Goal: Task Accomplishment & Management: Complete application form

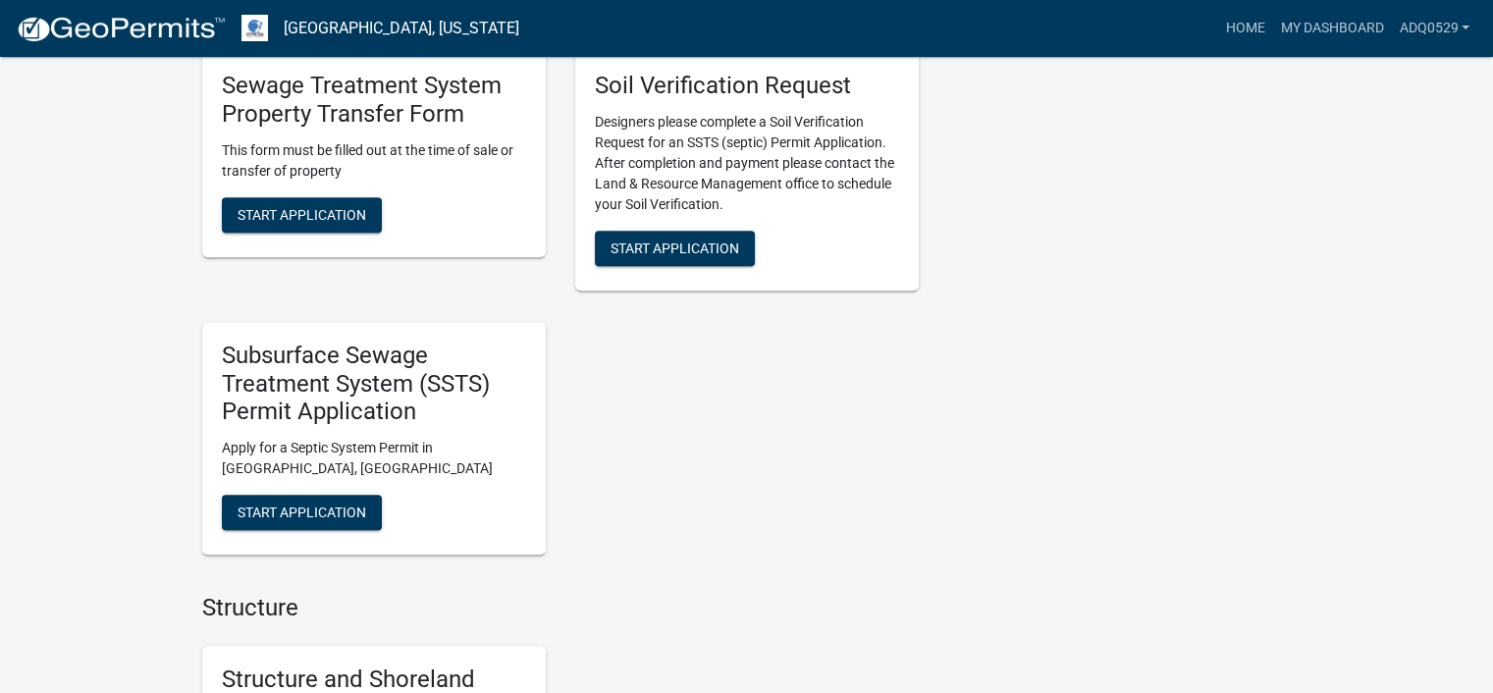
scroll to position [1178, 0]
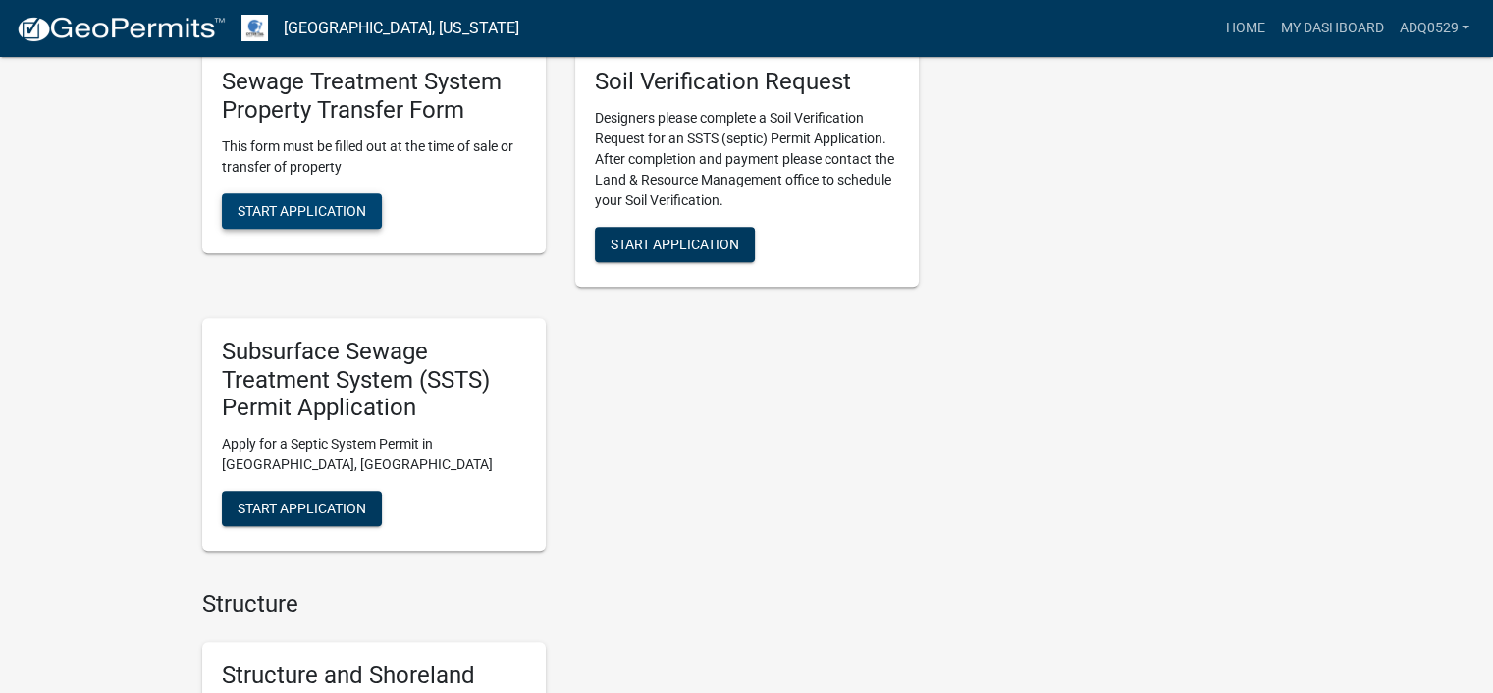
click at [326, 219] on button "Start Application" at bounding box center [302, 210] width 160 height 35
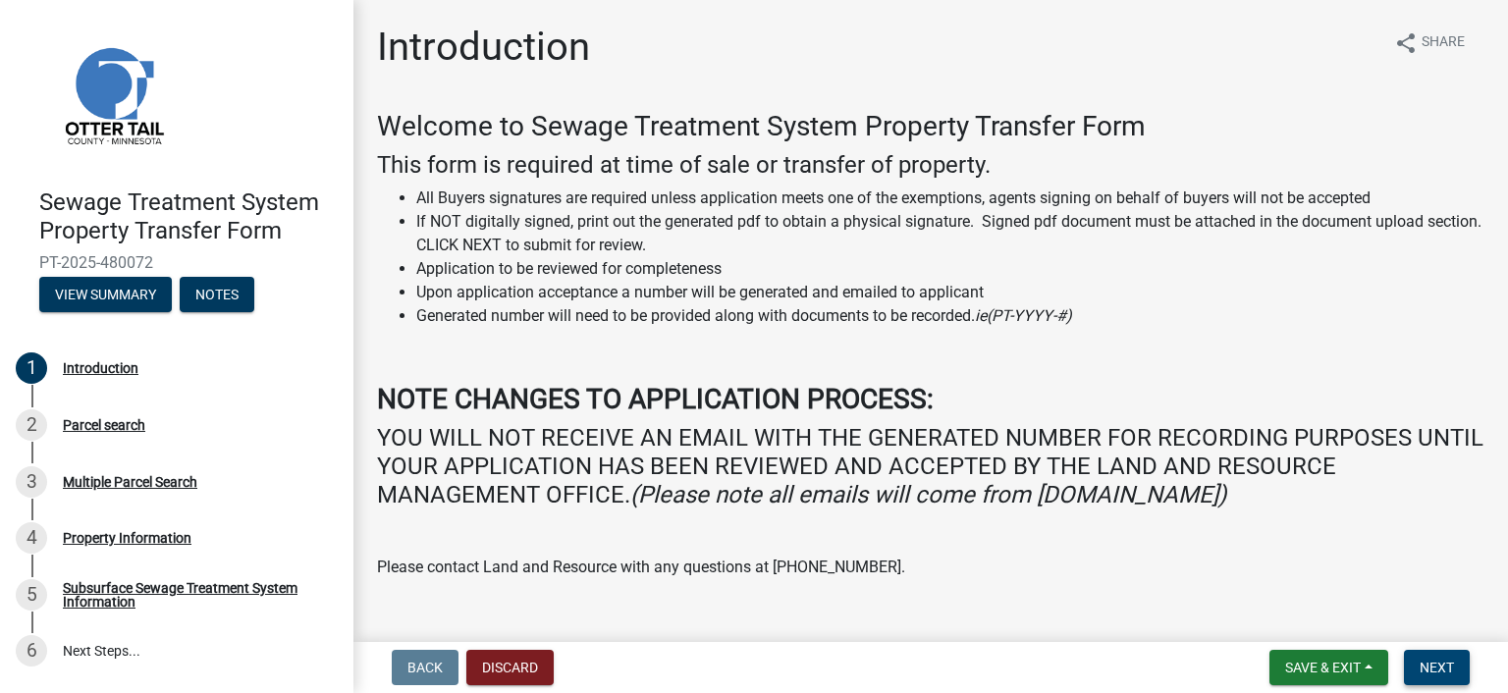
click at [1409, 657] on button "Next" at bounding box center [1437, 667] width 66 height 35
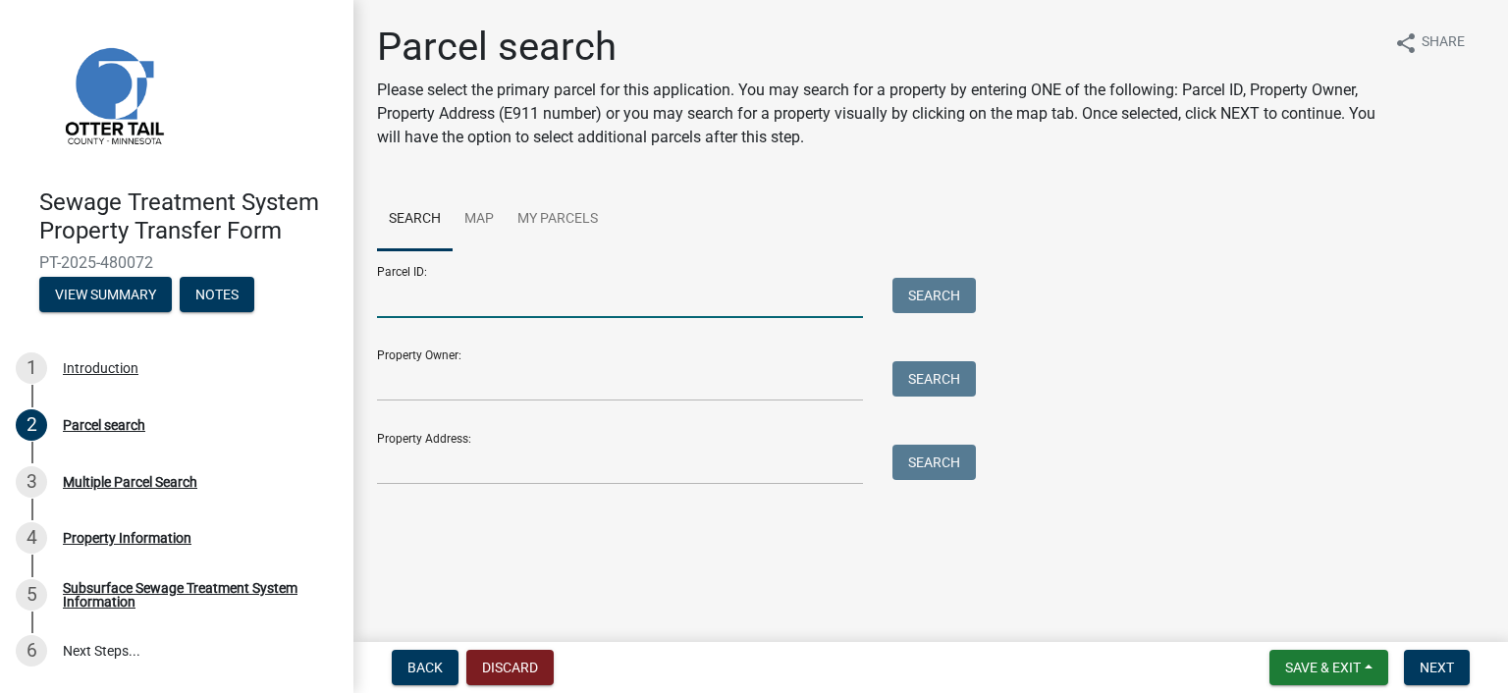
click at [489, 287] on input "Parcel ID:" at bounding box center [620, 298] width 486 height 40
paste input "52.000.99.0674.000"
type input "52.000.99.0674.000"
click at [922, 288] on button "Search" at bounding box center [933, 295] width 83 height 35
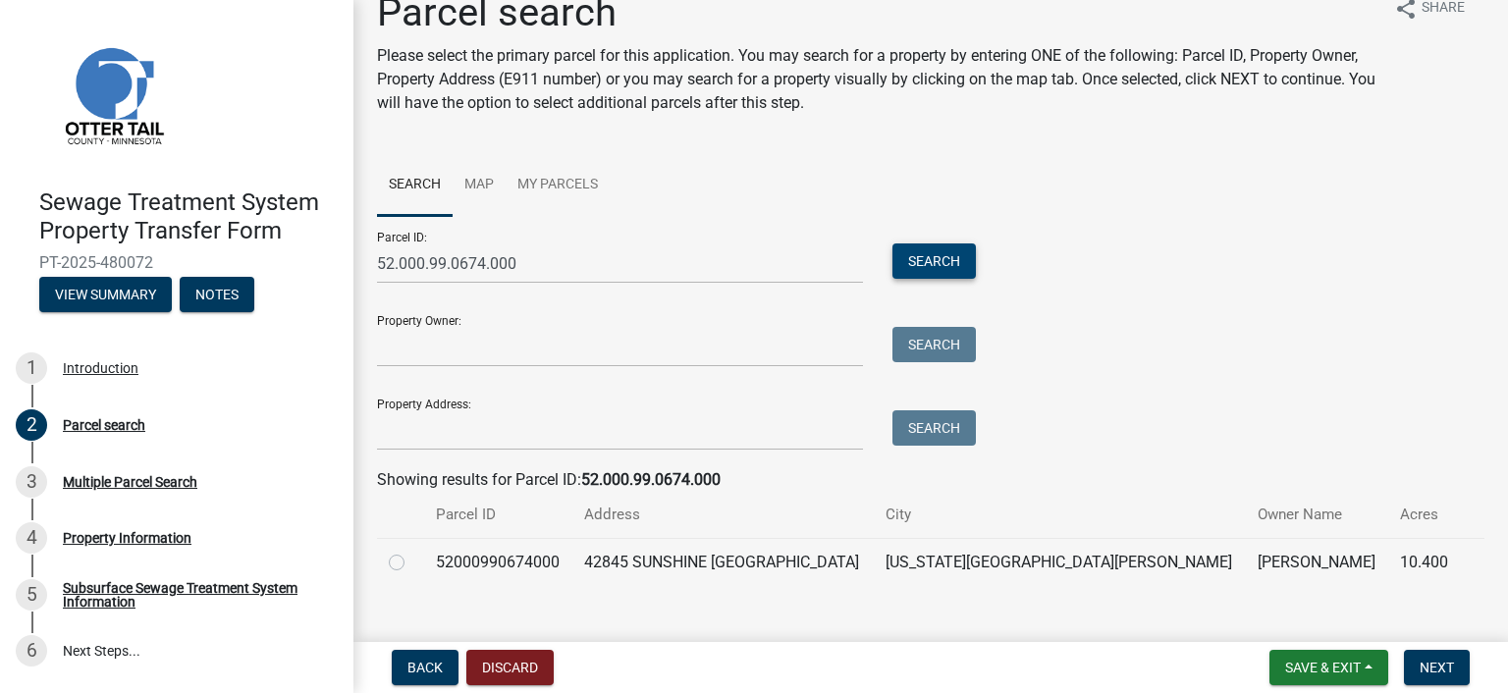
scroll to position [63, 0]
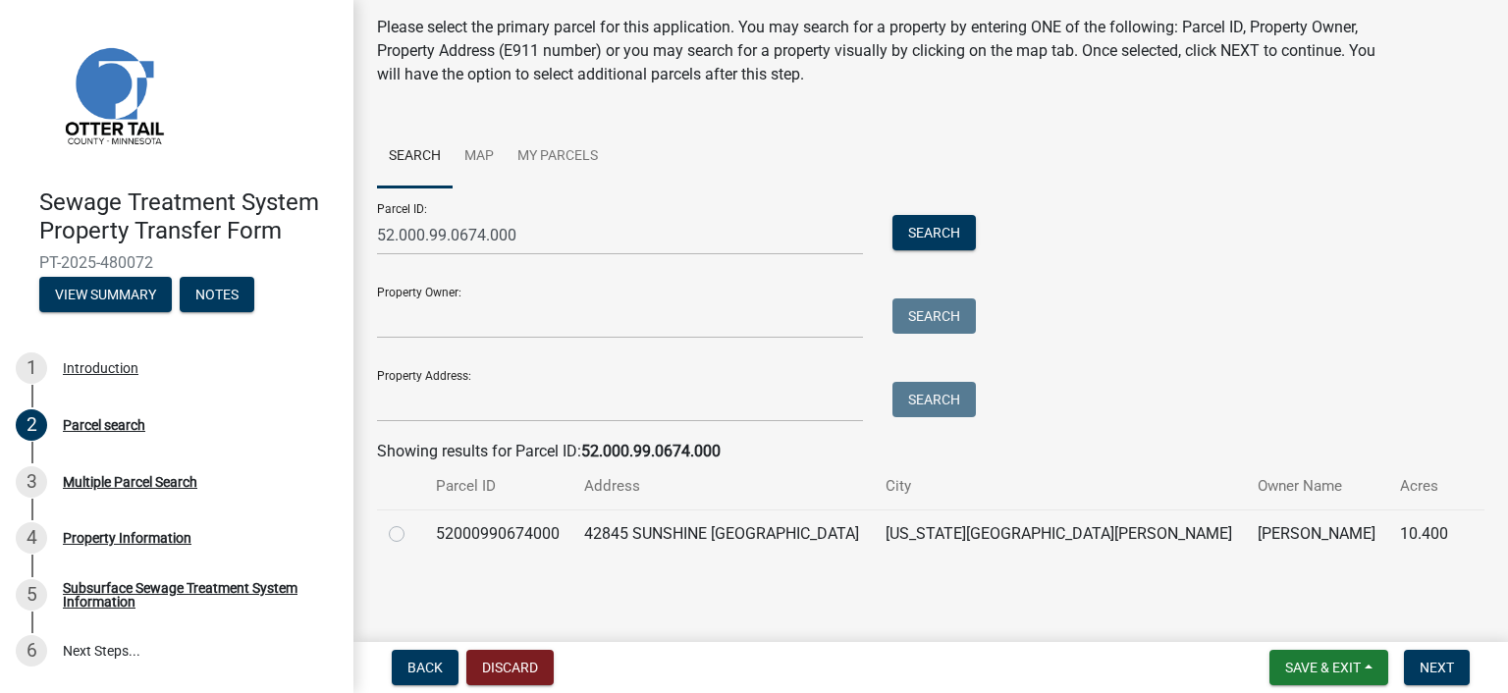
click at [412, 522] on label at bounding box center [412, 522] width 0 height 0
click at [412, 533] on input "radio" at bounding box center [418, 528] width 13 height 13
radio input "true"
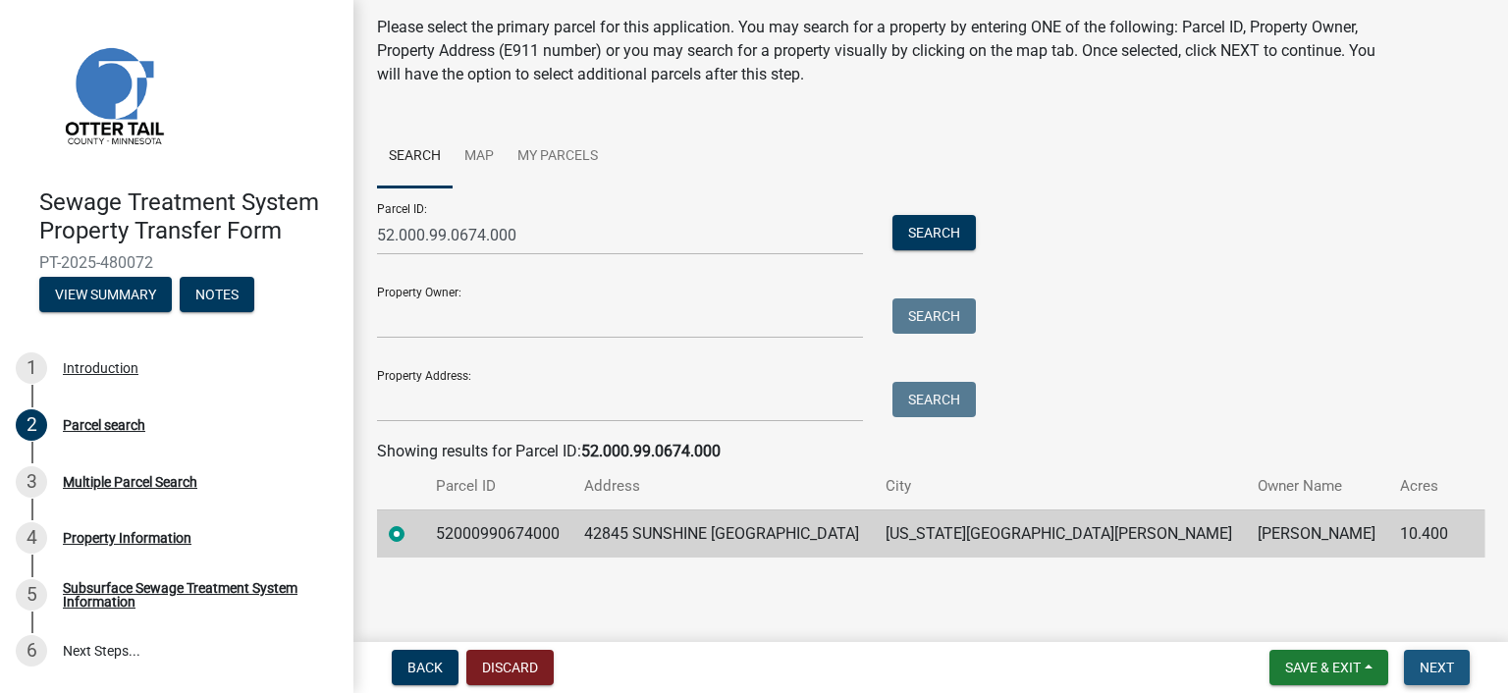
click at [1440, 662] on span "Next" at bounding box center [1436, 668] width 34 height 16
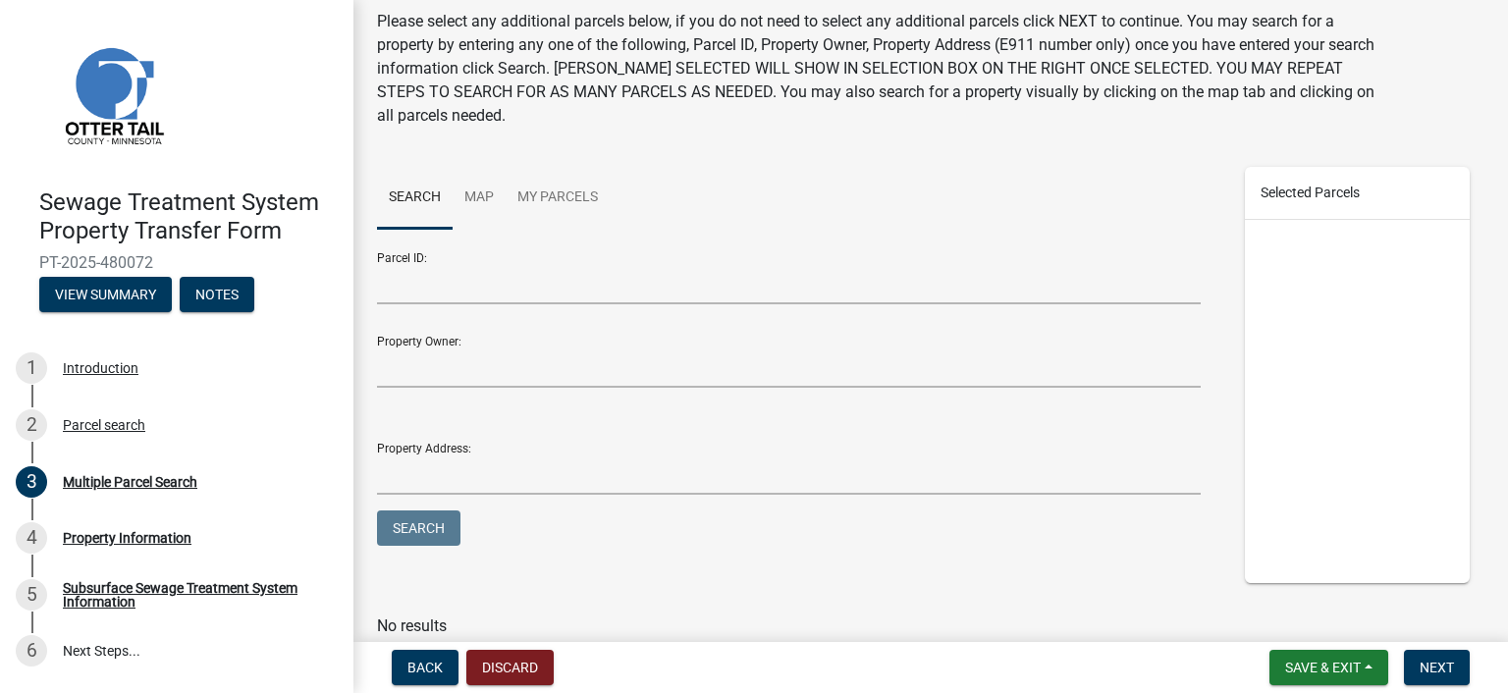
scroll to position [98, 0]
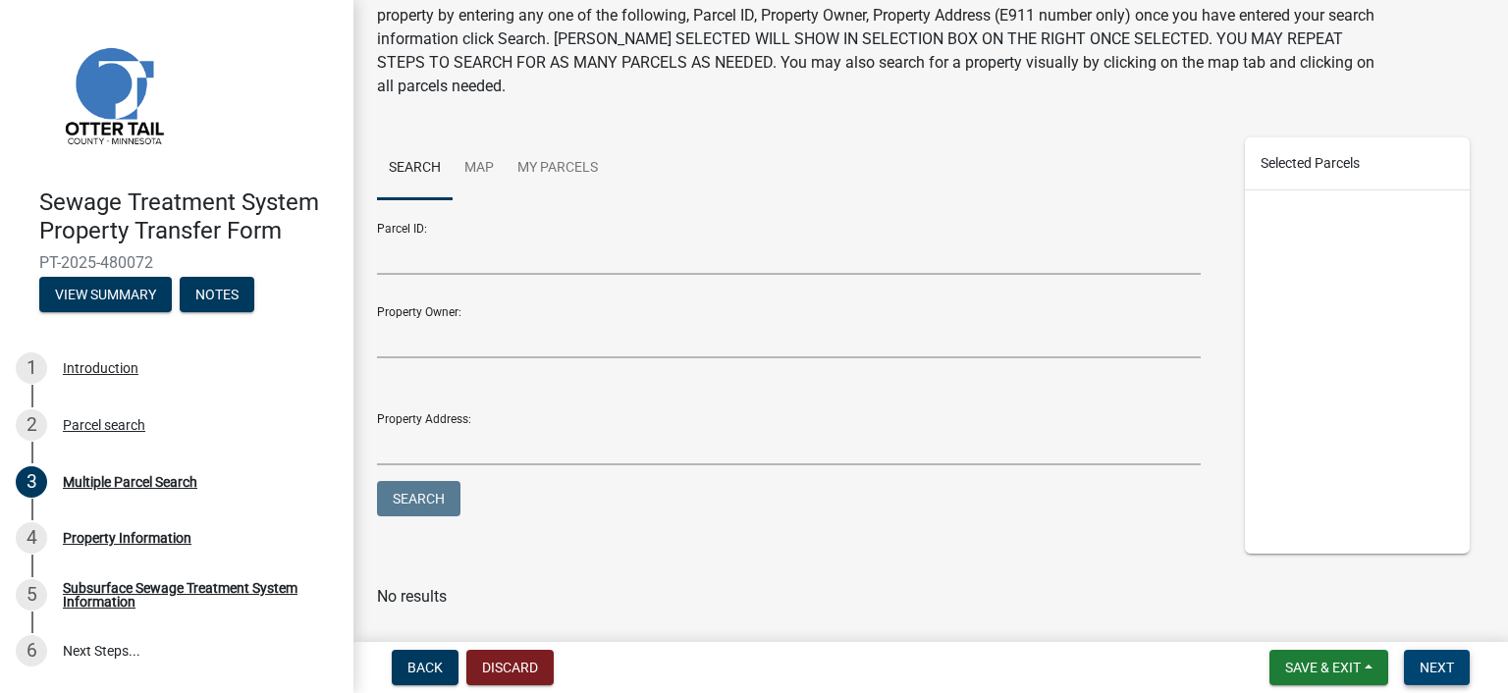
click at [1428, 655] on button "Next" at bounding box center [1437, 667] width 66 height 35
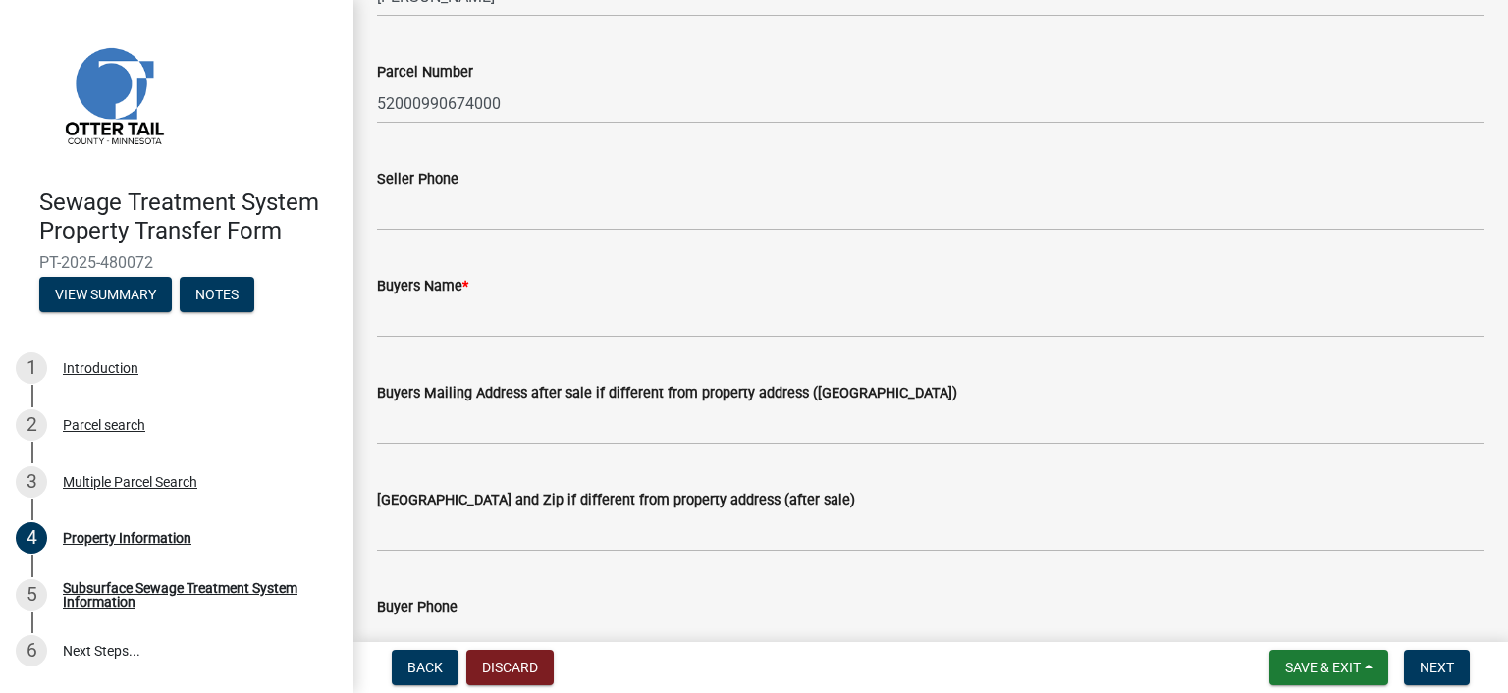
scroll to position [196, 0]
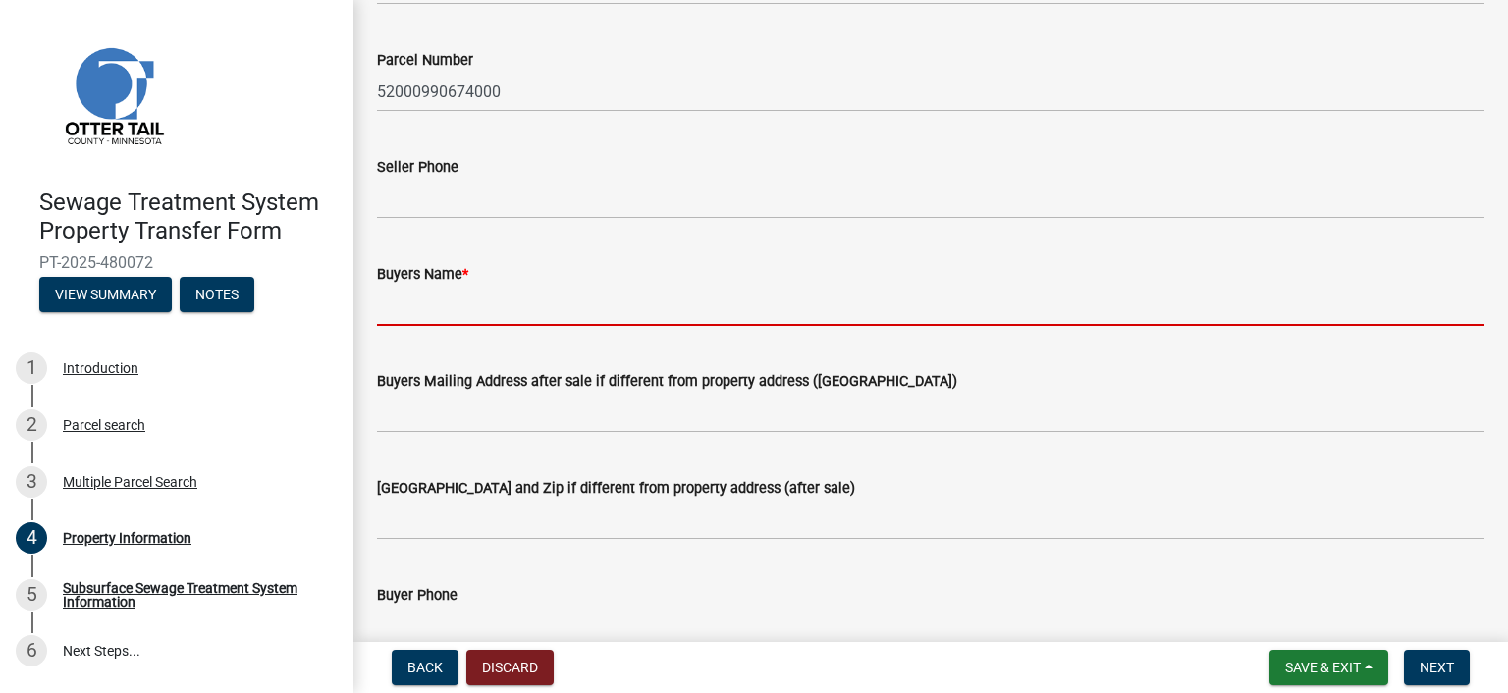
click at [522, 302] on input "Buyers Name *" at bounding box center [930, 306] width 1107 height 40
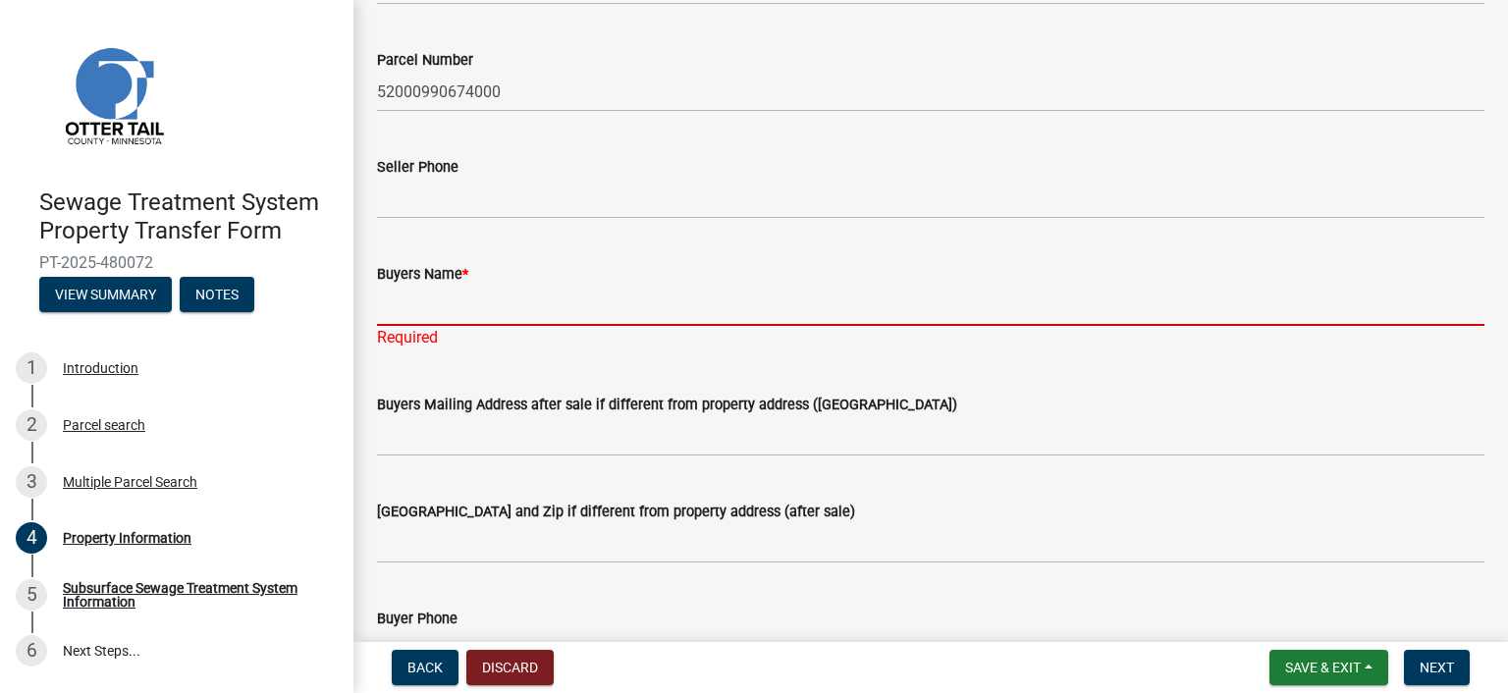
click at [494, 311] on input "Buyers Name *" at bounding box center [930, 306] width 1107 height 40
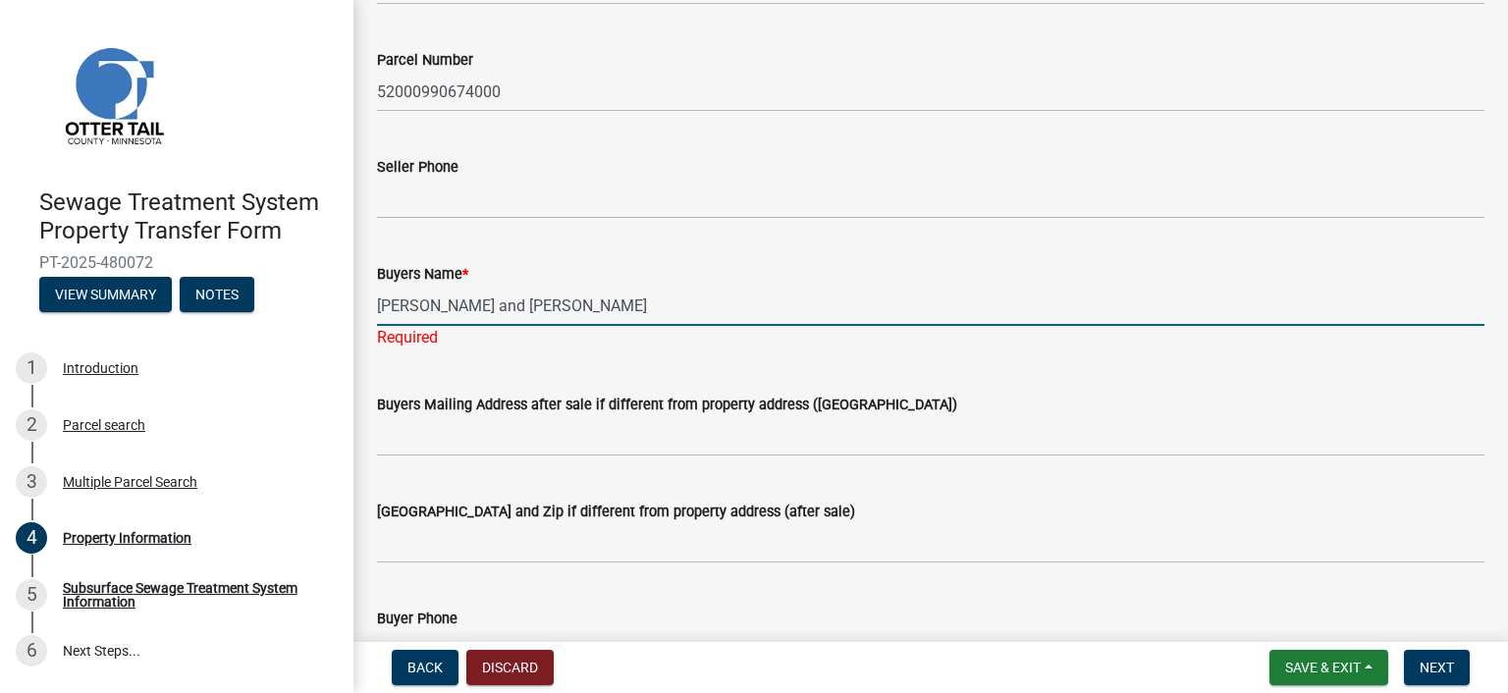
type input "[PERSON_NAME] and [PERSON_NAME]"
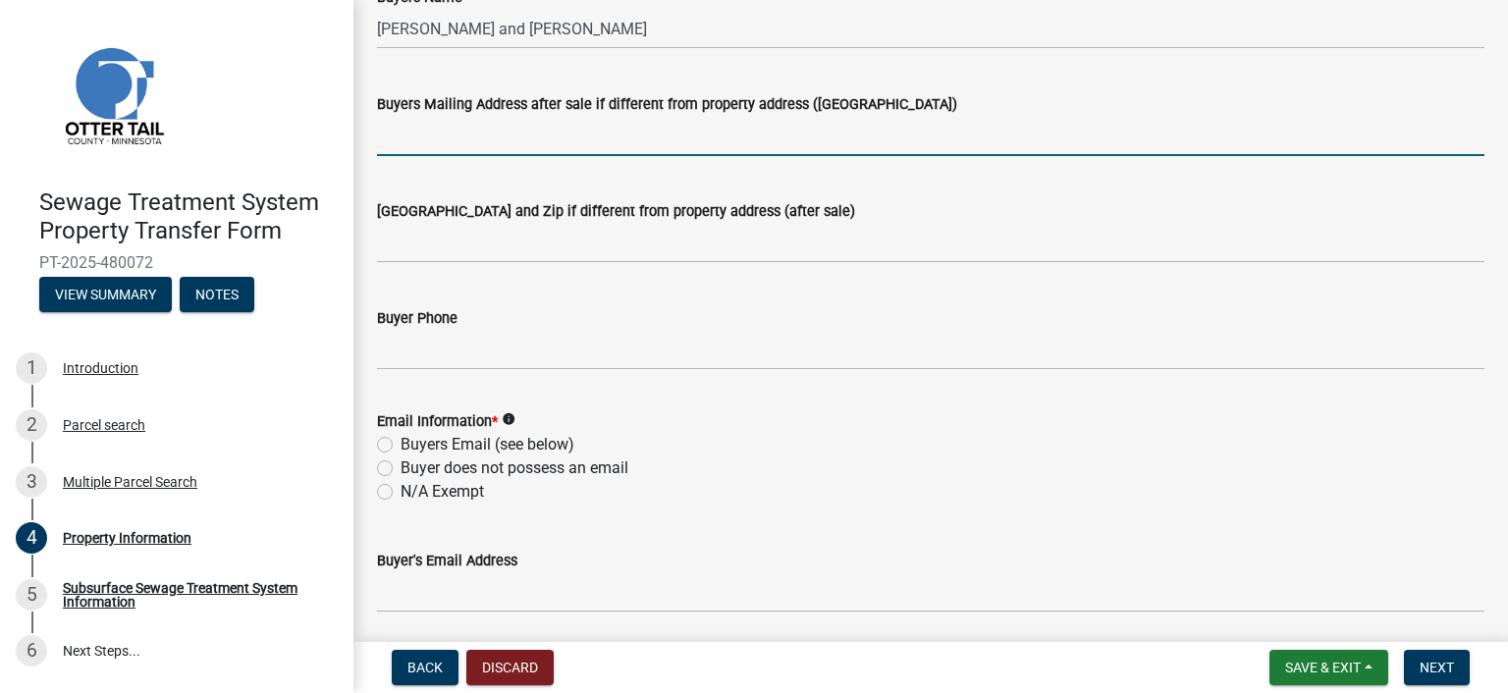
scroll to position [491, 0]
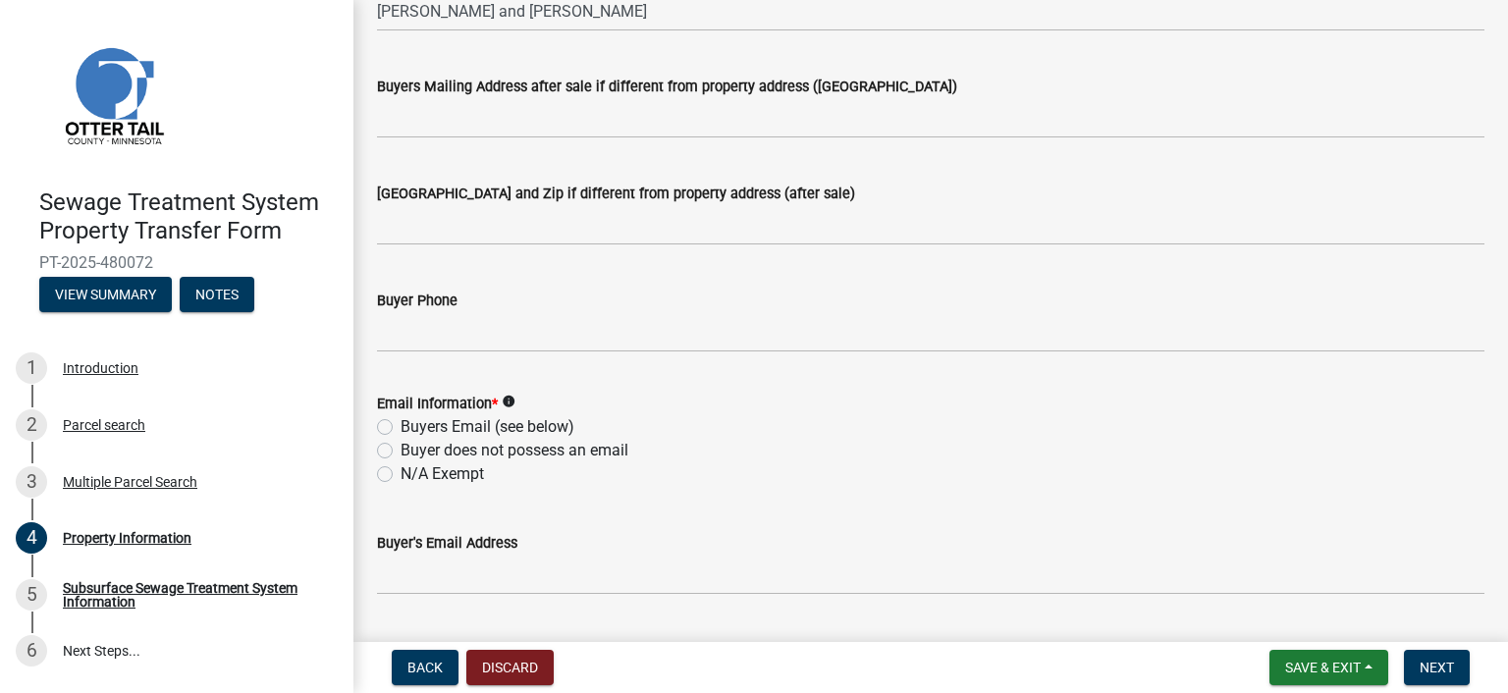
click at [448, 419] on label "Buyers Email (see below)" at bounding box center [487, 427] width 174 height 24
click at [413, 419] on input "Buyers Email (see below)" at bounding box center [406, 421] width 13 height 13
radio input "true"
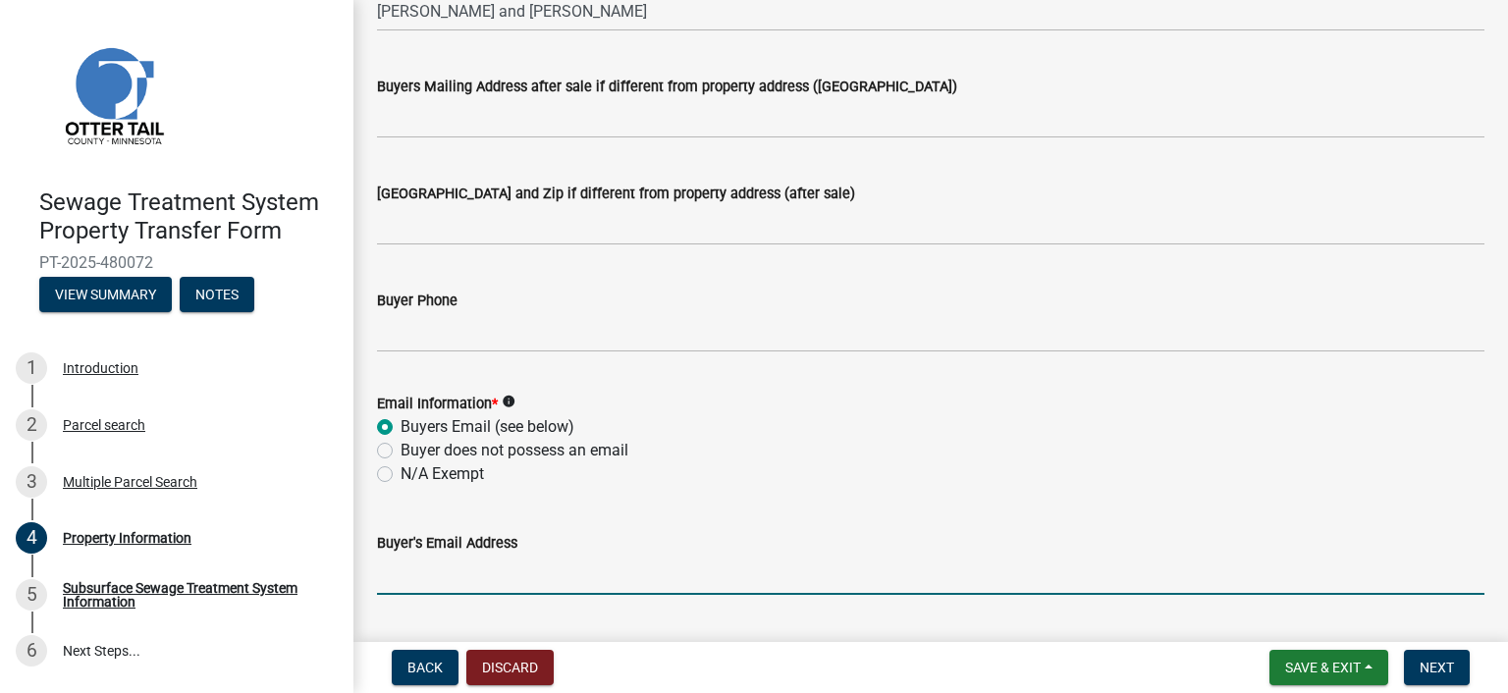
click at [490, 568] on input "Buyer's Email Address" at bounding box center [930, 575] width 1107 height 40
paste input "[EMAIL_ADDRESS][DOMAIN_NAME]"
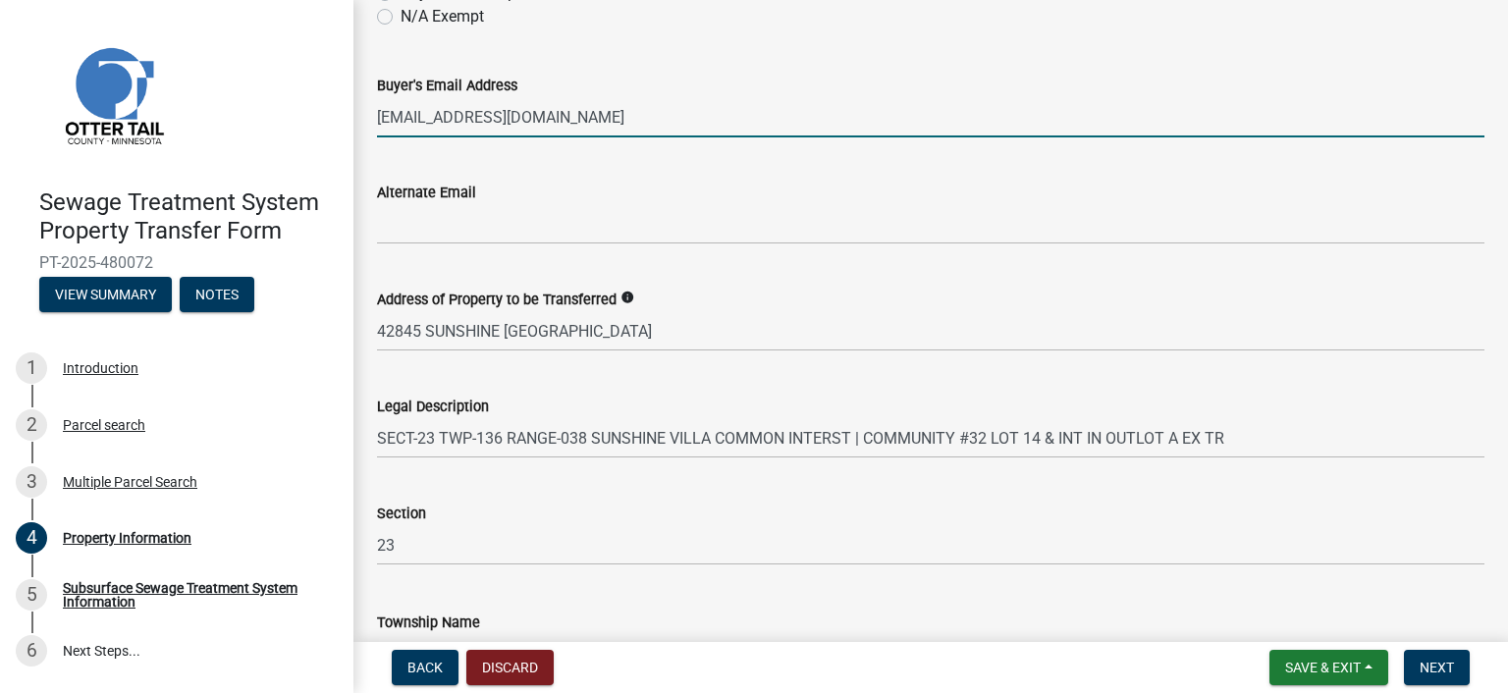
scroll to position [982, 0]
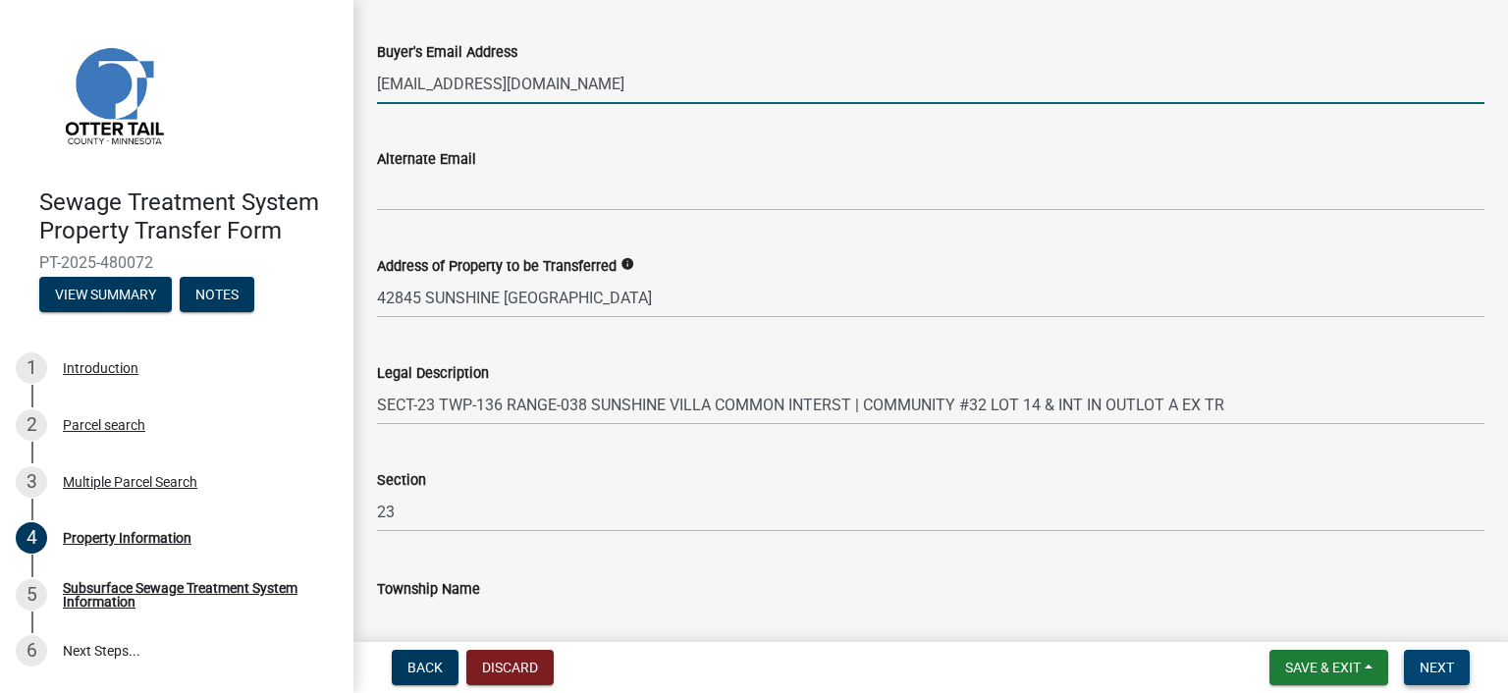
type input "[EMAIL_ADDRESS][DOMAIN_NAME]"
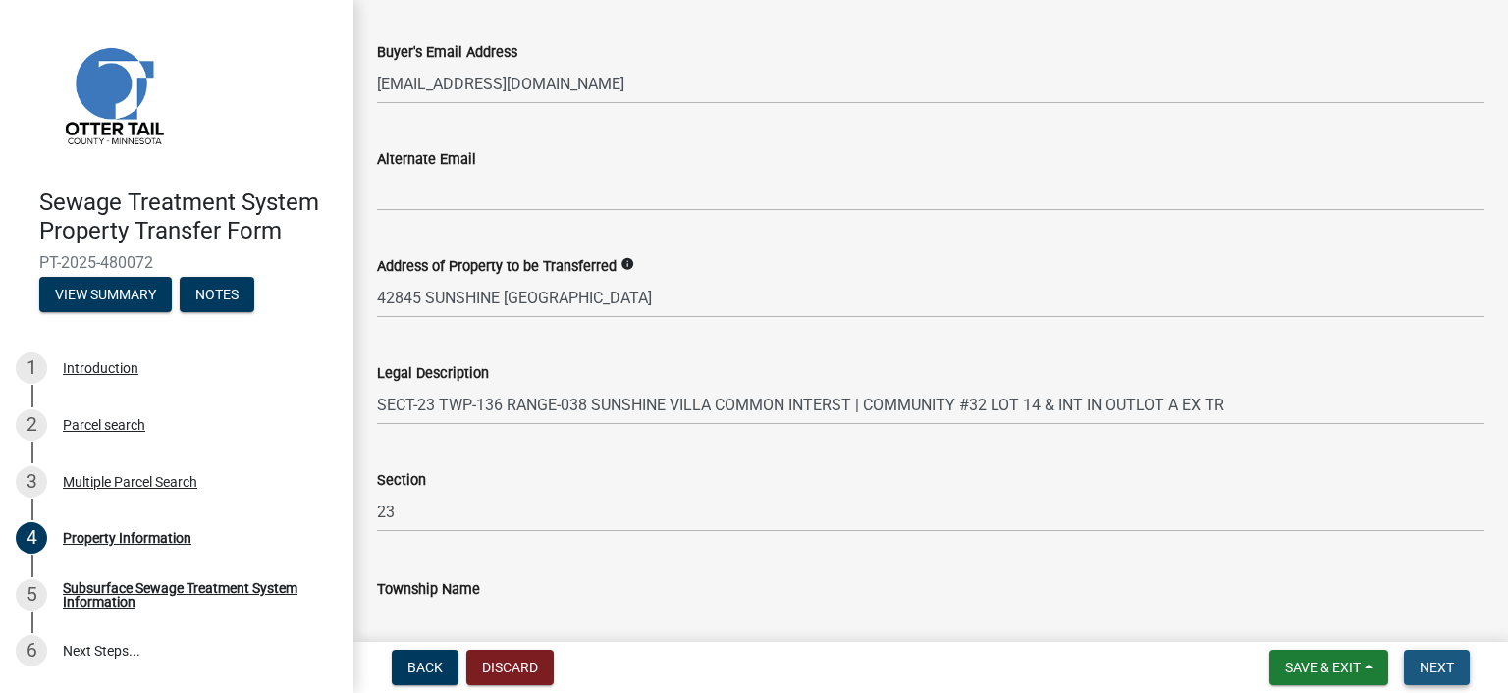
click at [1409, 666] on button "Next" at bounding box center [1437, 667] width 66 height 35
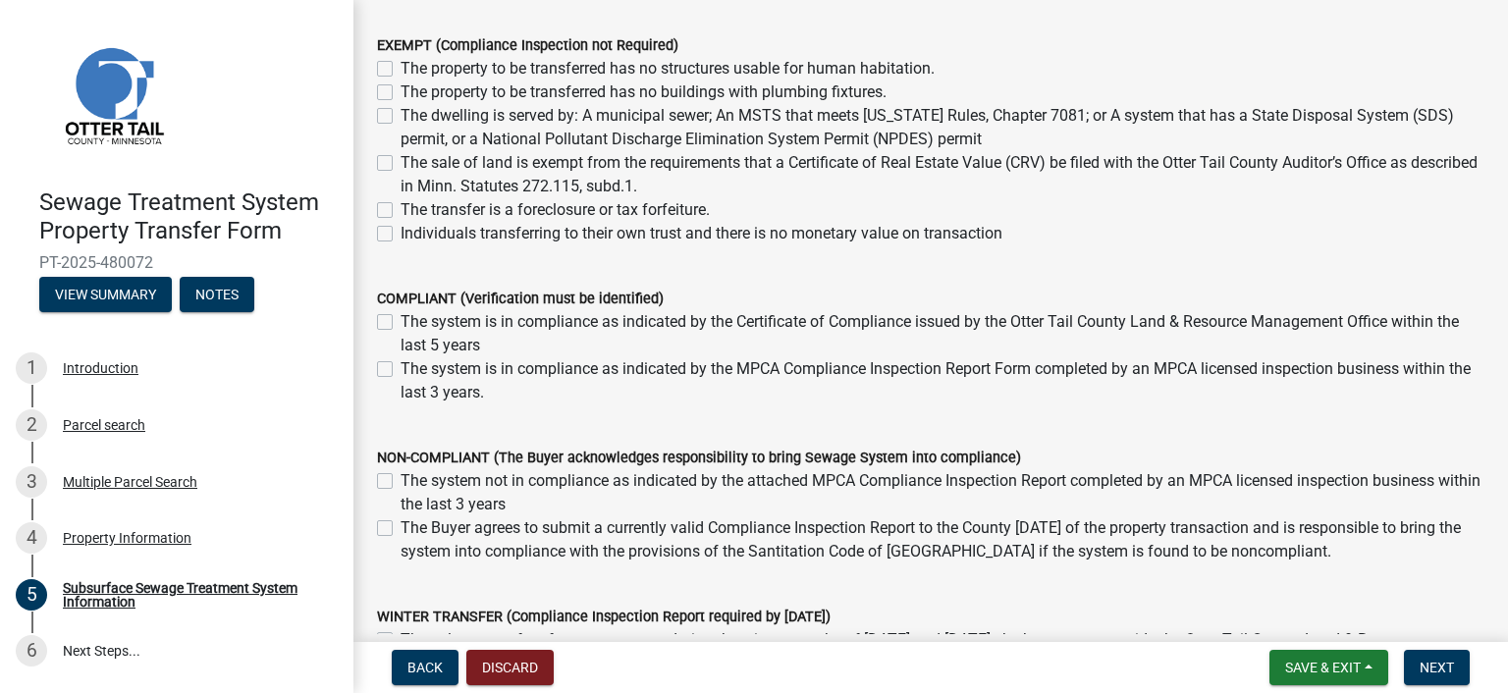
scroll to position [294, 0]
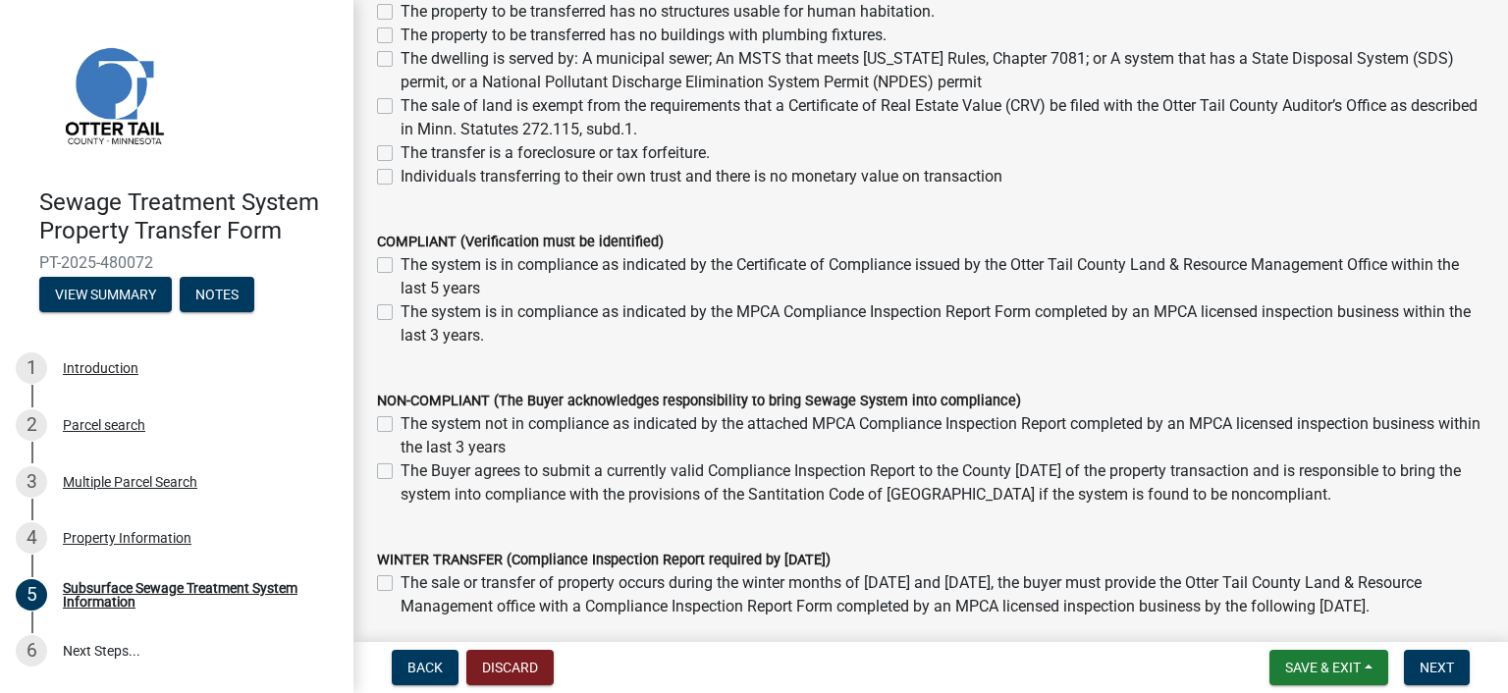
click at [400, 309] on label "The system is in compliance as indicated by the MPCA Compliance Inspection Repo…" at bounding box center [942, 323] width 1084 height 47
click at [400, 309] on input "The system is in compliance as indicated by the MPCA Compliance Inspection Repo…" at bounding box center [406, 306] width 13 height 13
checkbox input "true"
checkbox input "false"
checkbox input "true"
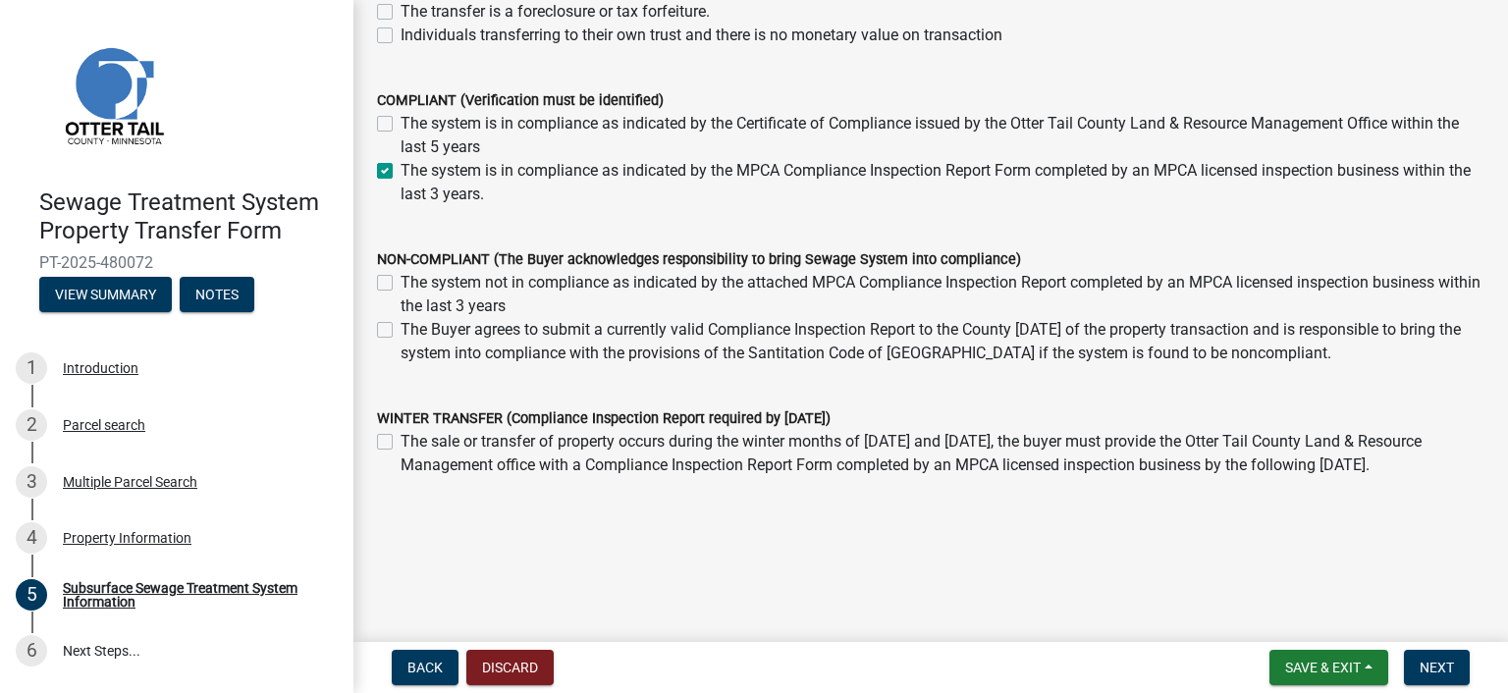
scroll to position [436, 0]
click at [1425, 663] on span "Next" at bounding box center [1436, 668] width 34 height 16
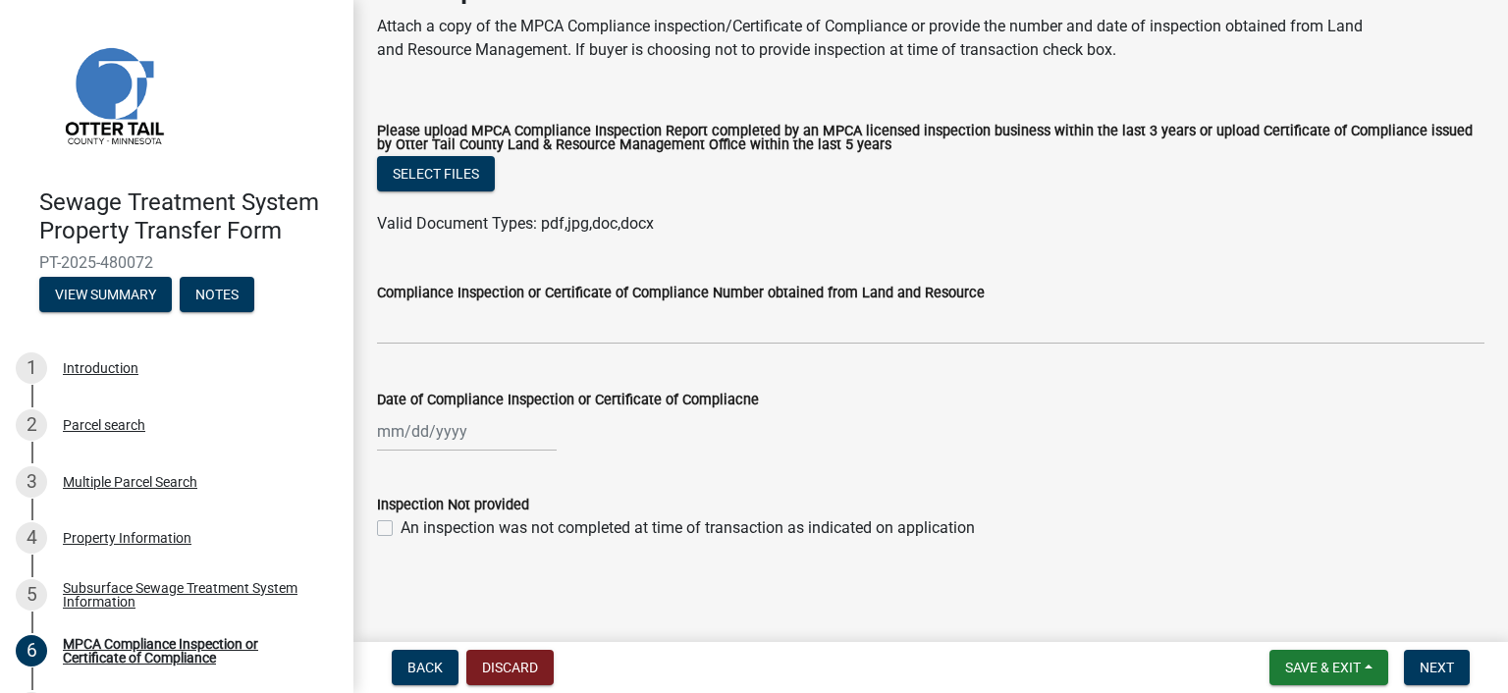
scroll to position [112, 0]
click at [1423, 657] on button "Next" at bounding box center [1437, 667] width 66 height 35
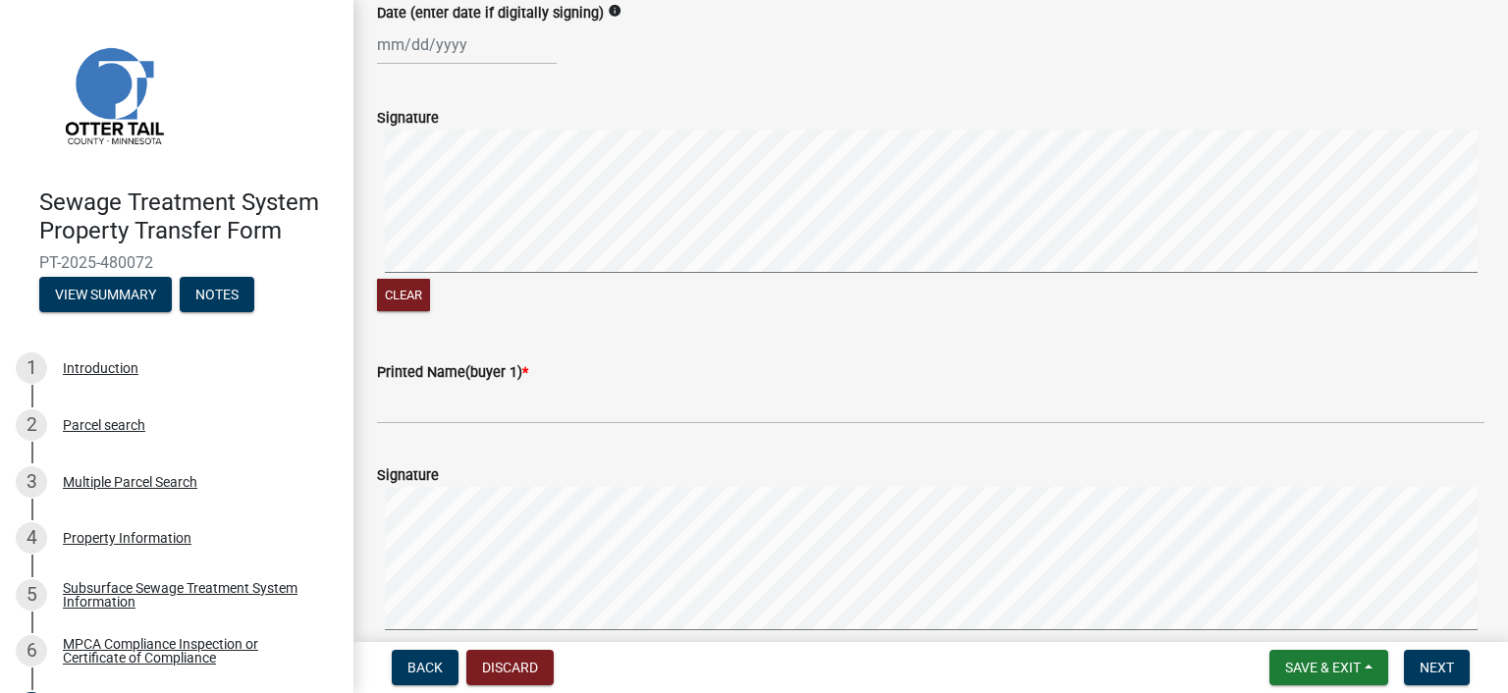
scroll to position [294, 0]
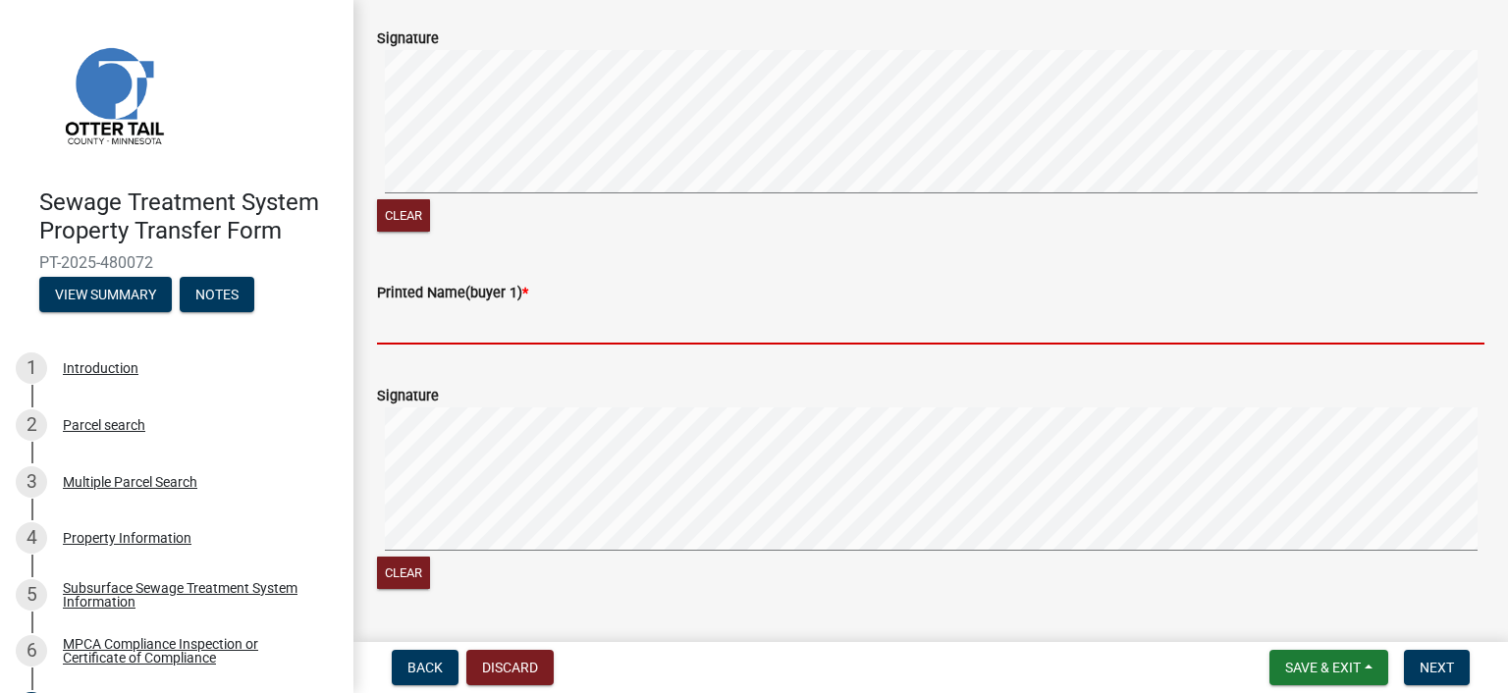
click at [485, 345] on input "Printed Name(buyer 1) *" at bounding box center [930, 324] width 1107 height 40
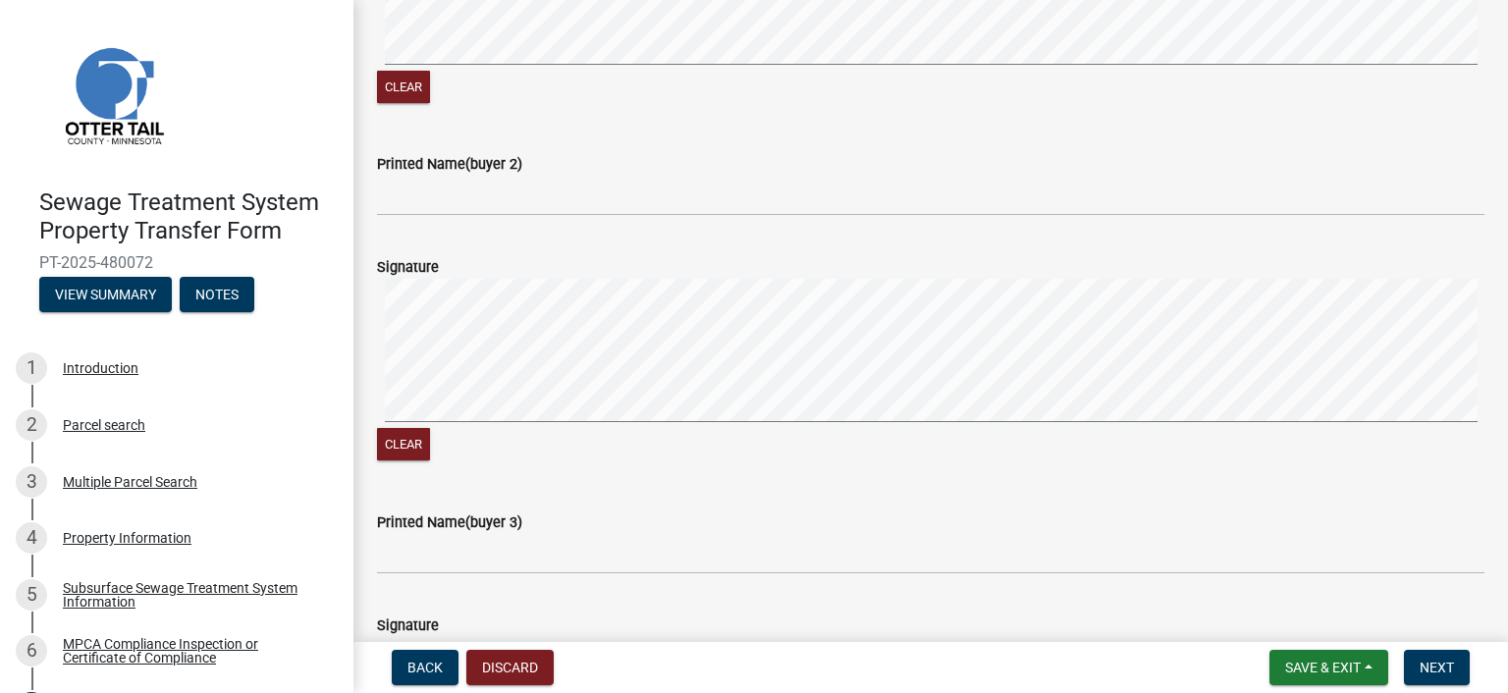
scroll to position [785, 0]
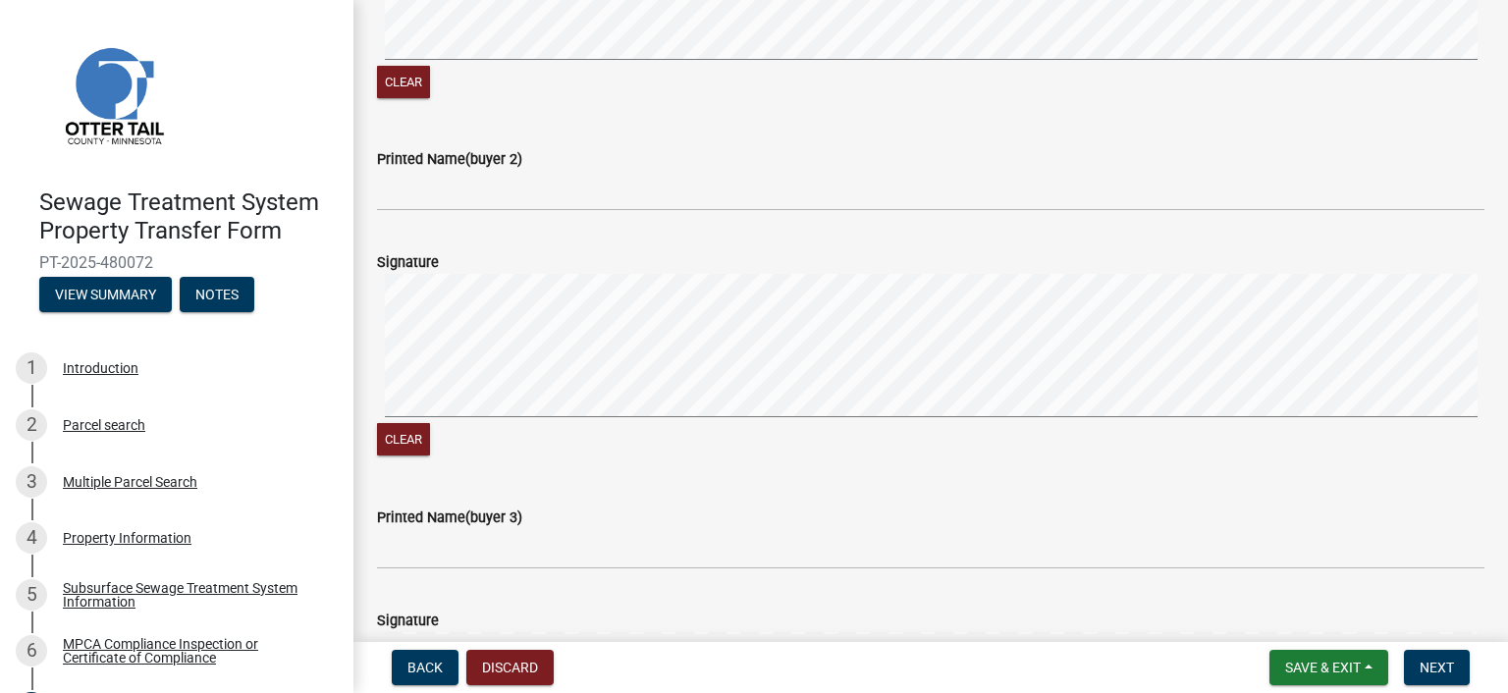
type input "[PERSON_NAME]"
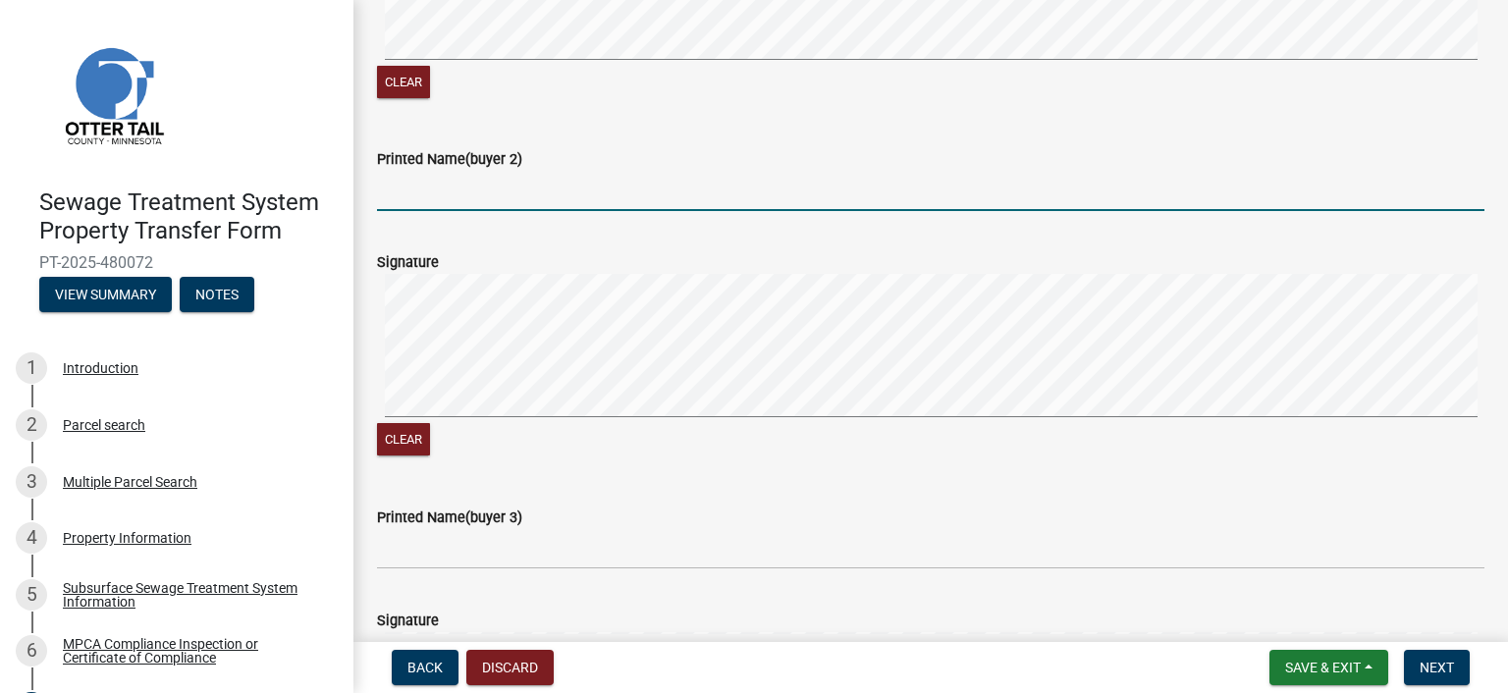
click at [500, 211] on input "Printed Name(buyer 2)" at bounding box center [930, 191] width 1107 height 40
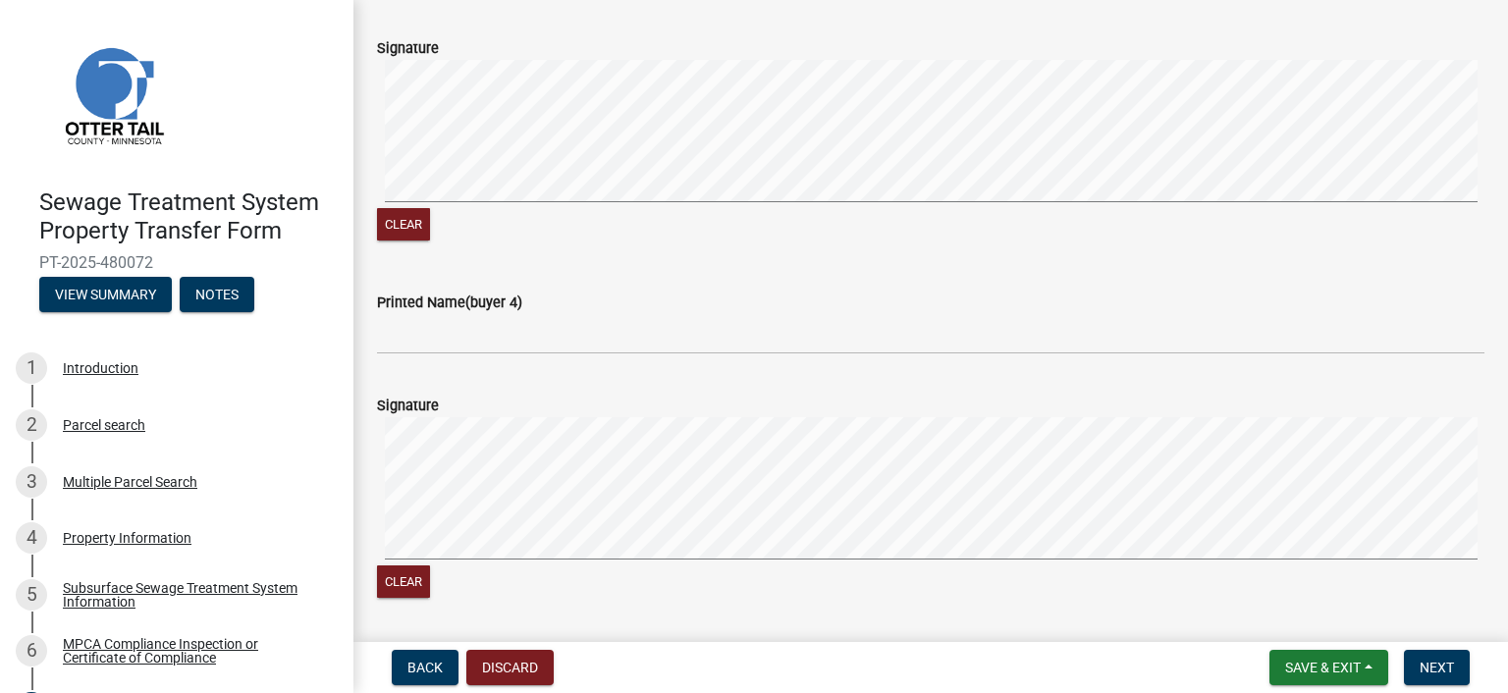
scroll to position [1472, 0]
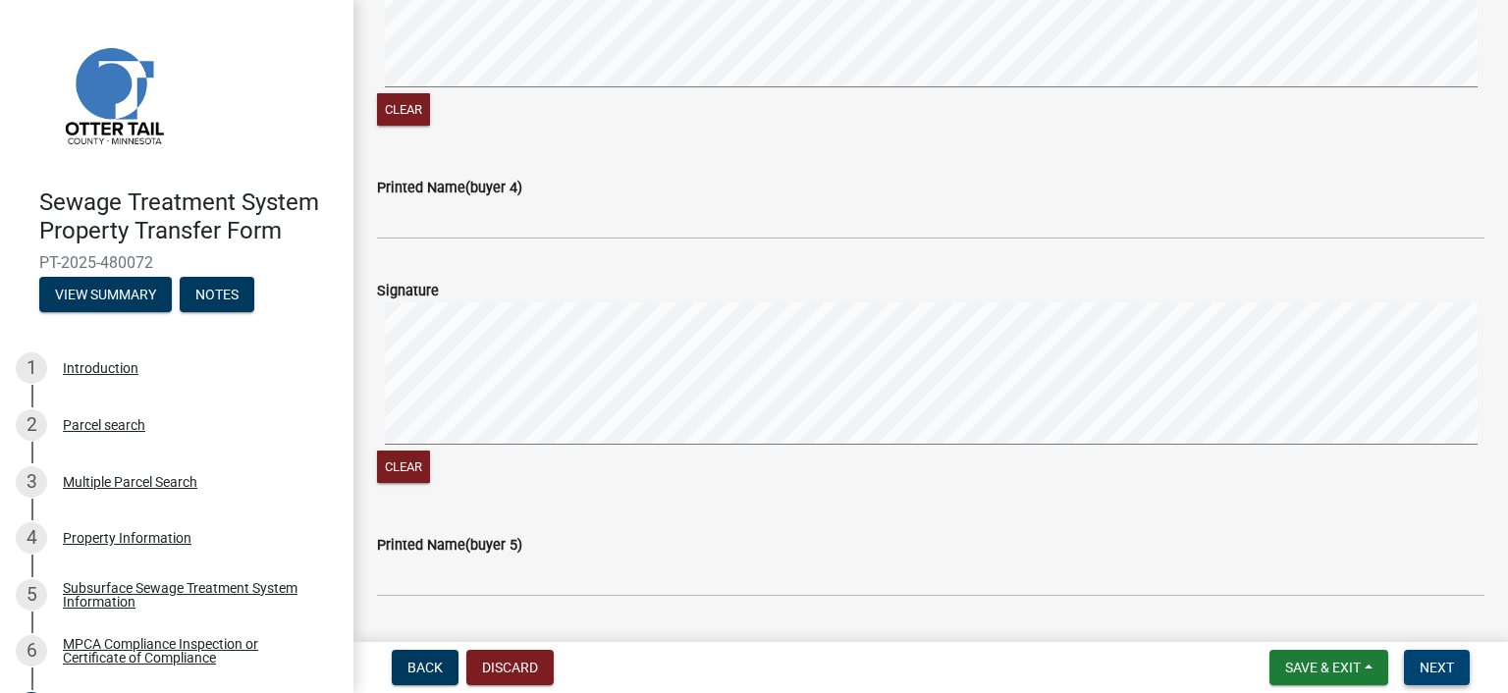
type input "[PERSON_NAME]"
click at [1417, 663] on button "Next" at bounding box center [1437, 667] width 66 height 35
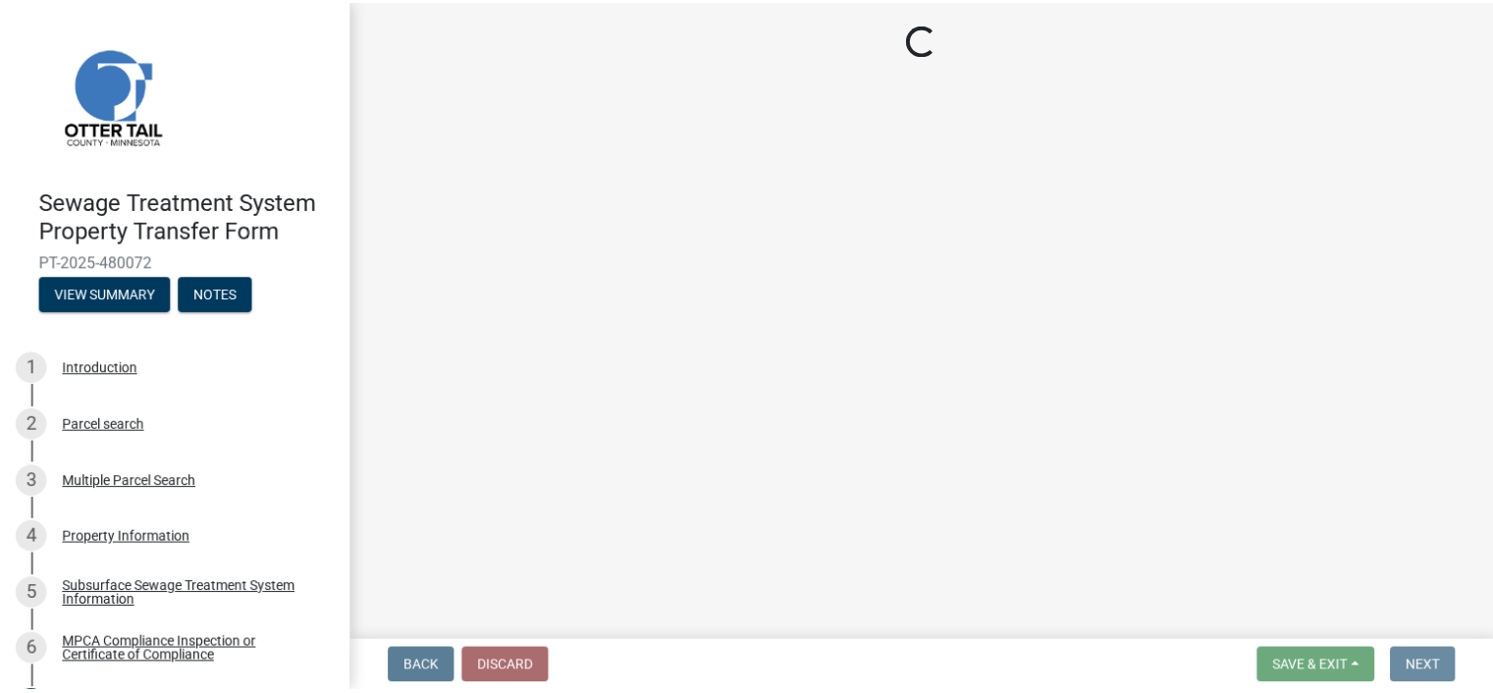
scroll to position [0, 0]
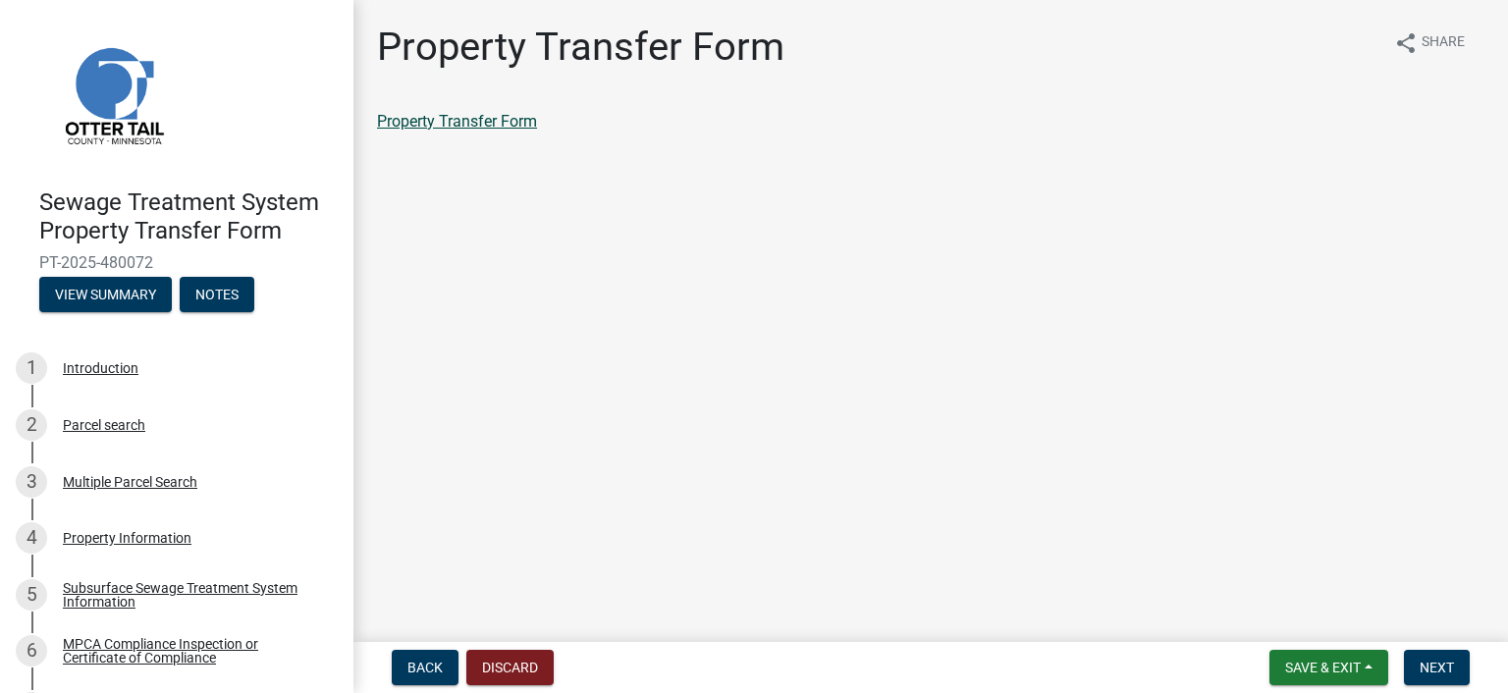
click at [508, 121] on link "Property Transfer Form" at bounding box center [457, 121] width 160 height 19
click at [1433, 661] on span "Next" at bounding box center [1436, 668] width 34 height 16
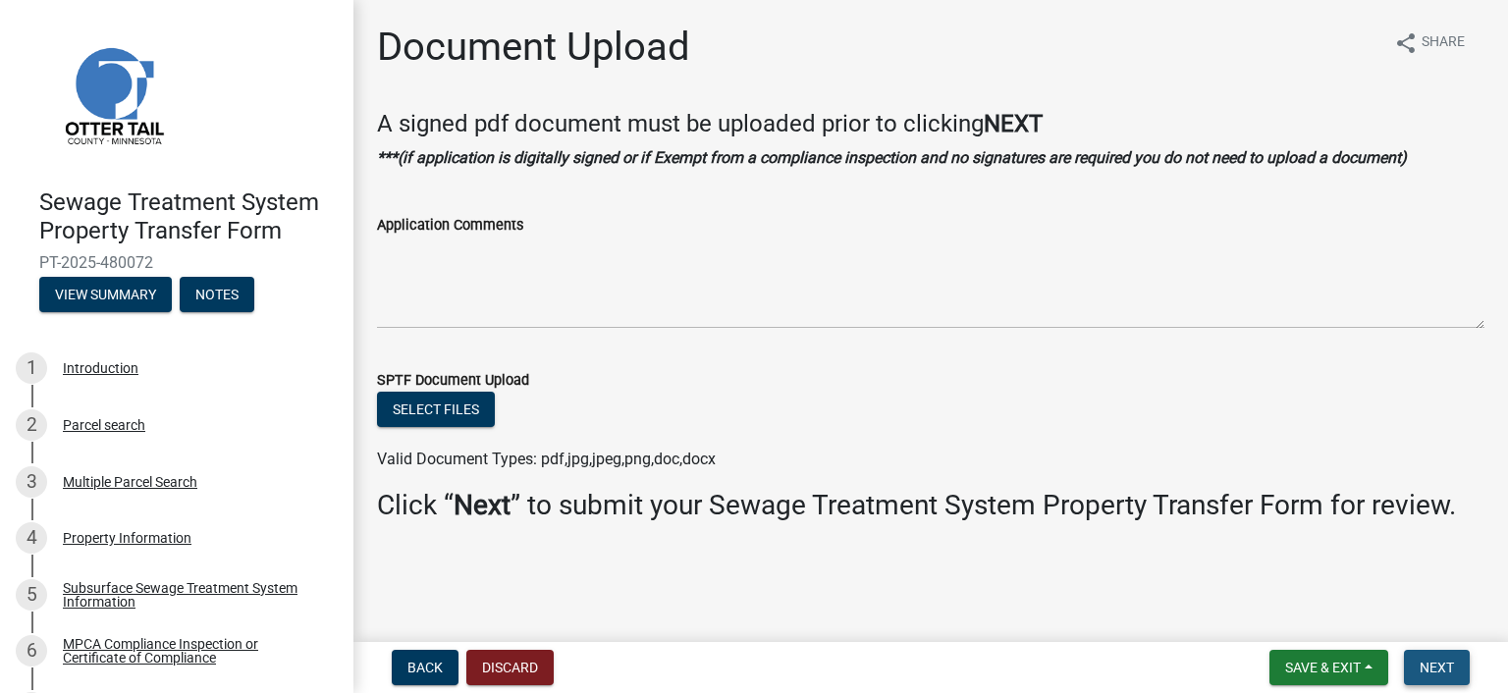
click at [1441, 664] on span "Next" at bounding box center [1436, 668] width 34 height 16
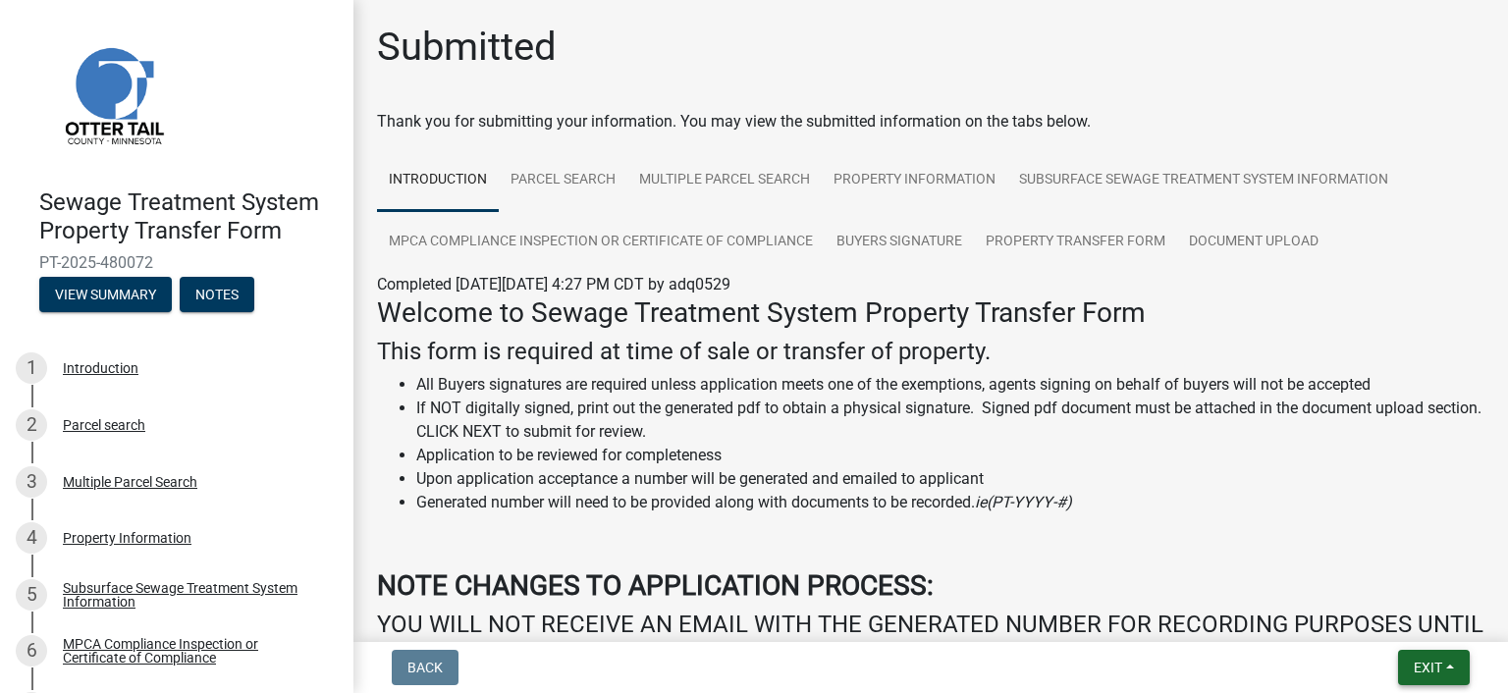
click at [1417, 666] on span "Exit" at bounding box center [1427, 668] width 28 height 16
click at [1381, 619] on button "Save & Exit" at bounding box center [1391, 616] width 157 height 47
